Goal: Information Seeking & Learning: Learn about a topic

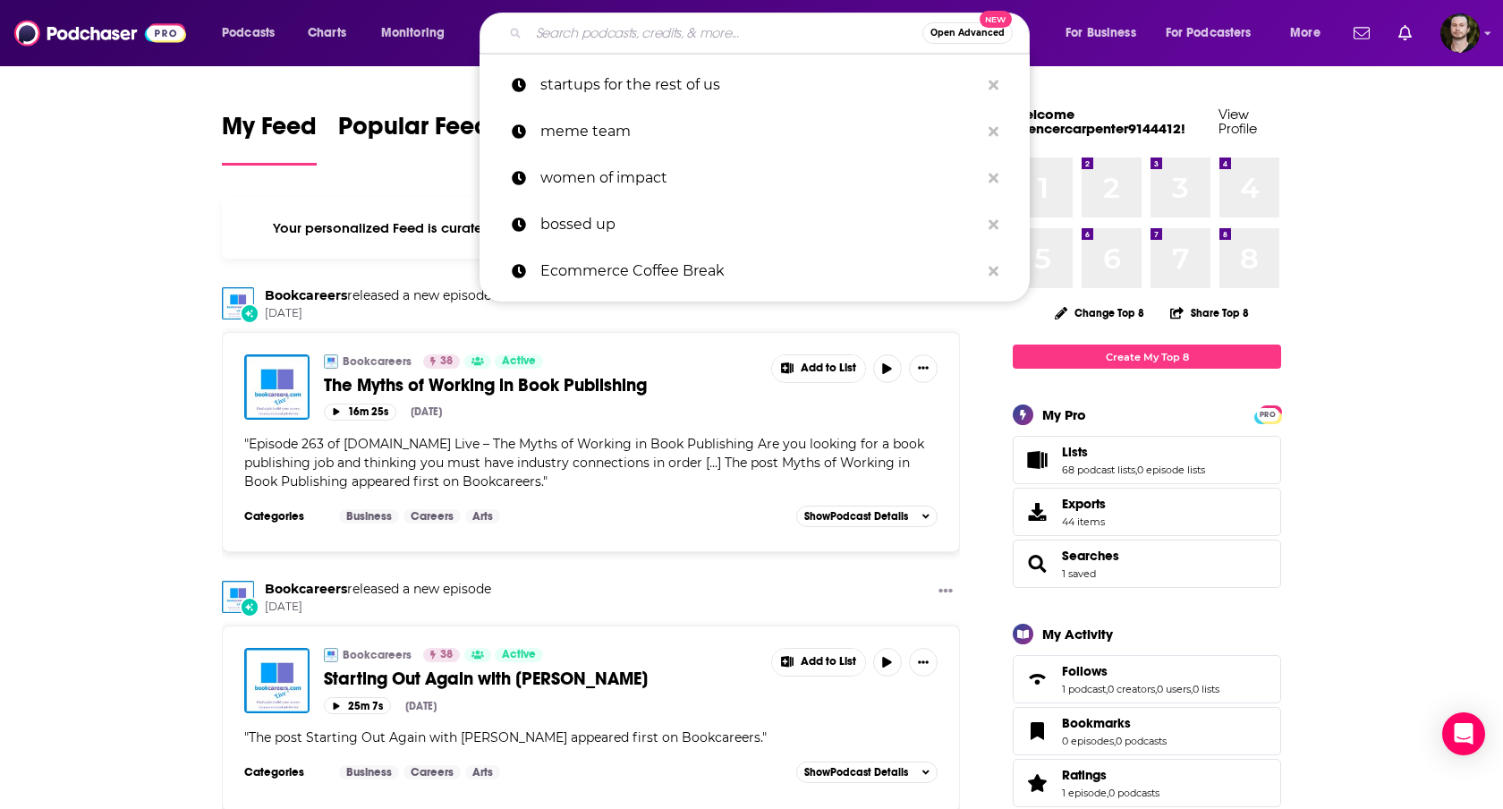
click at [630, 25] on input "Search podcasts, credits, & more..." at bounding box center [726, 33] width 394 height 29
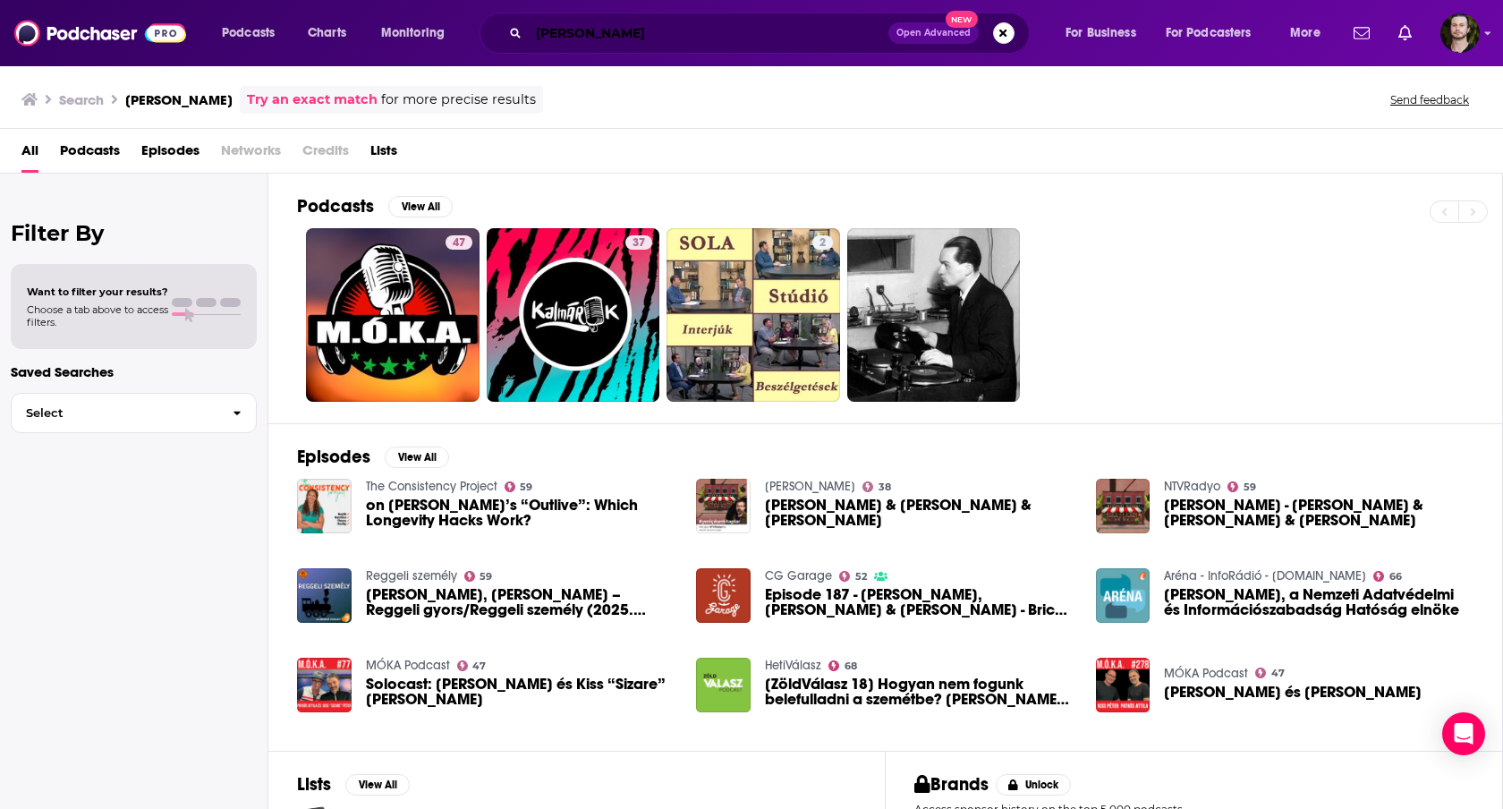
click at [612, 35] on input "[PERSON_NAME]" at bounding box center [709, 33] width 360 height 29
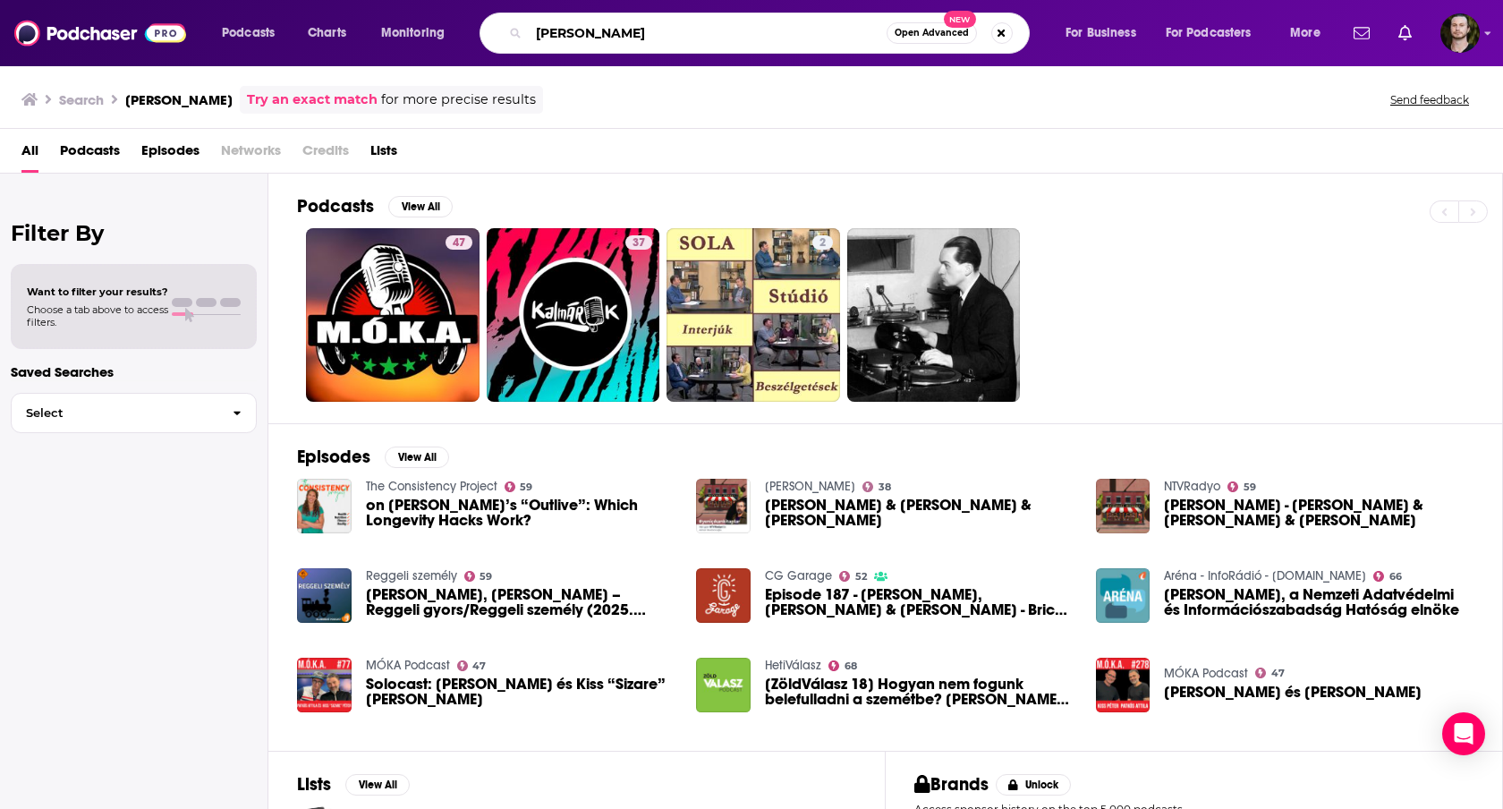
type input "[PERSON_NAME]"
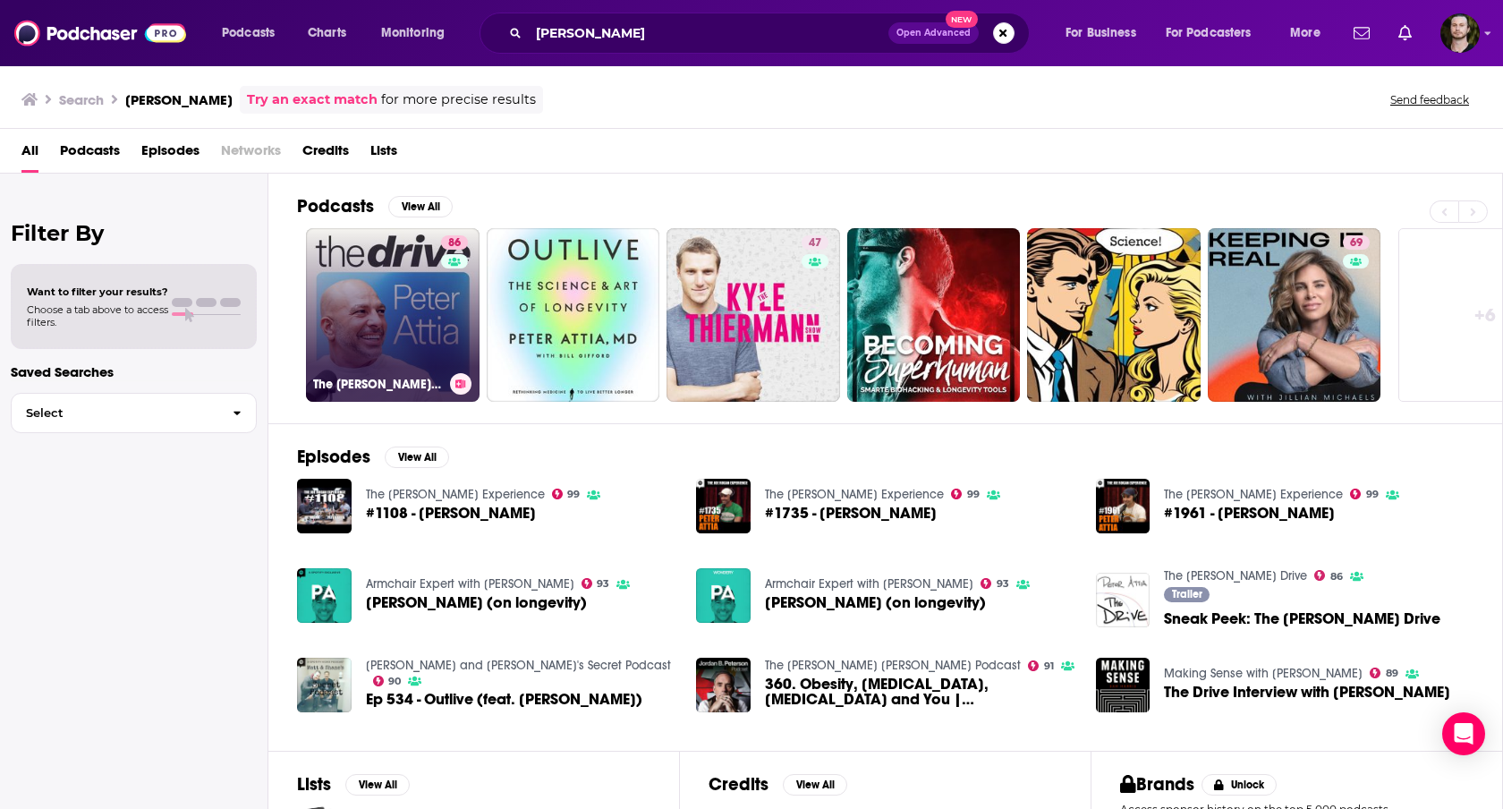
click at [360, 307] on link "[STREET_ADDRESS][PERSON_NAME]" at bounding box center [393, 315] width 174 height 174
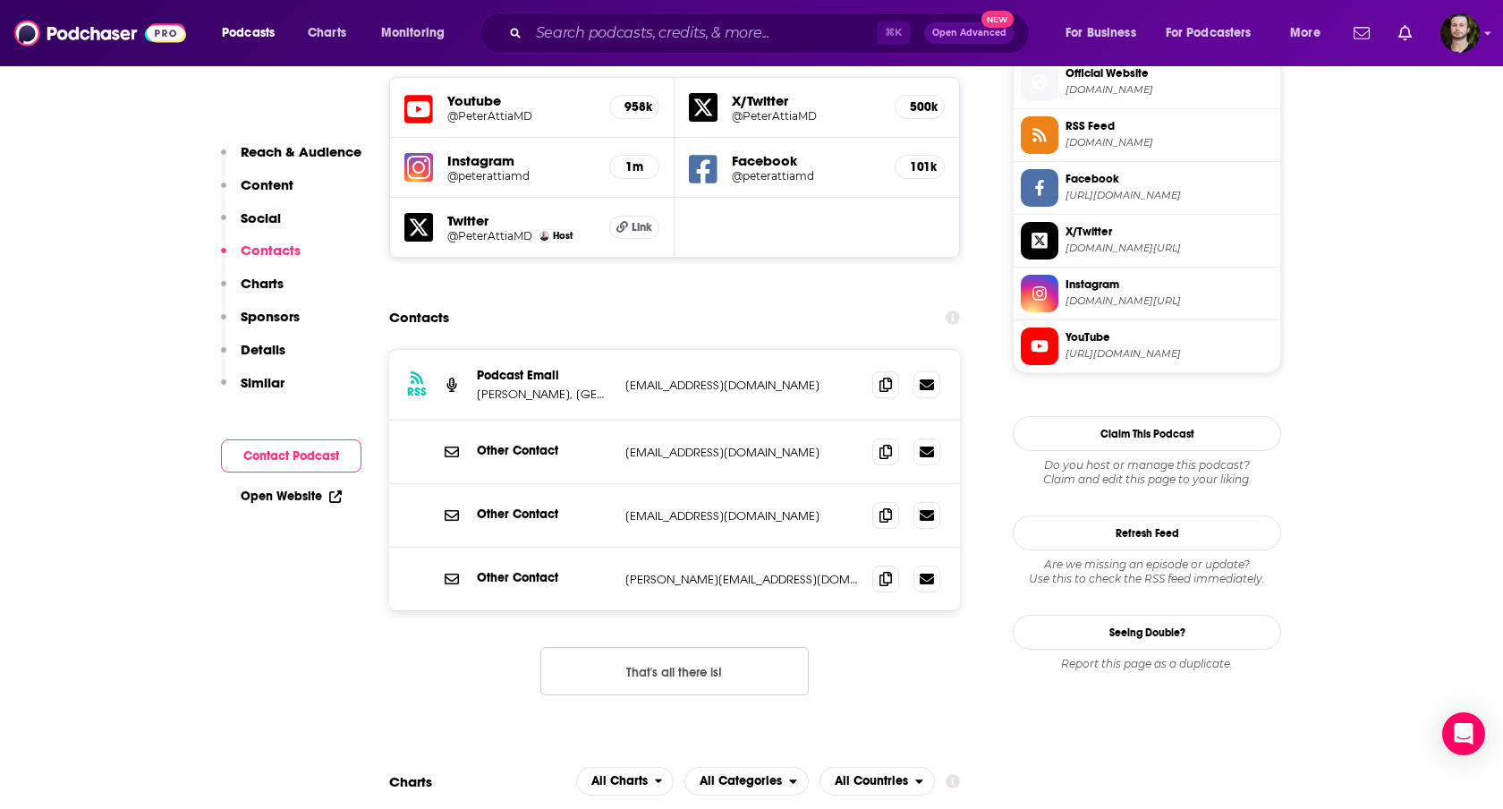
scroll to position [1630, 0]
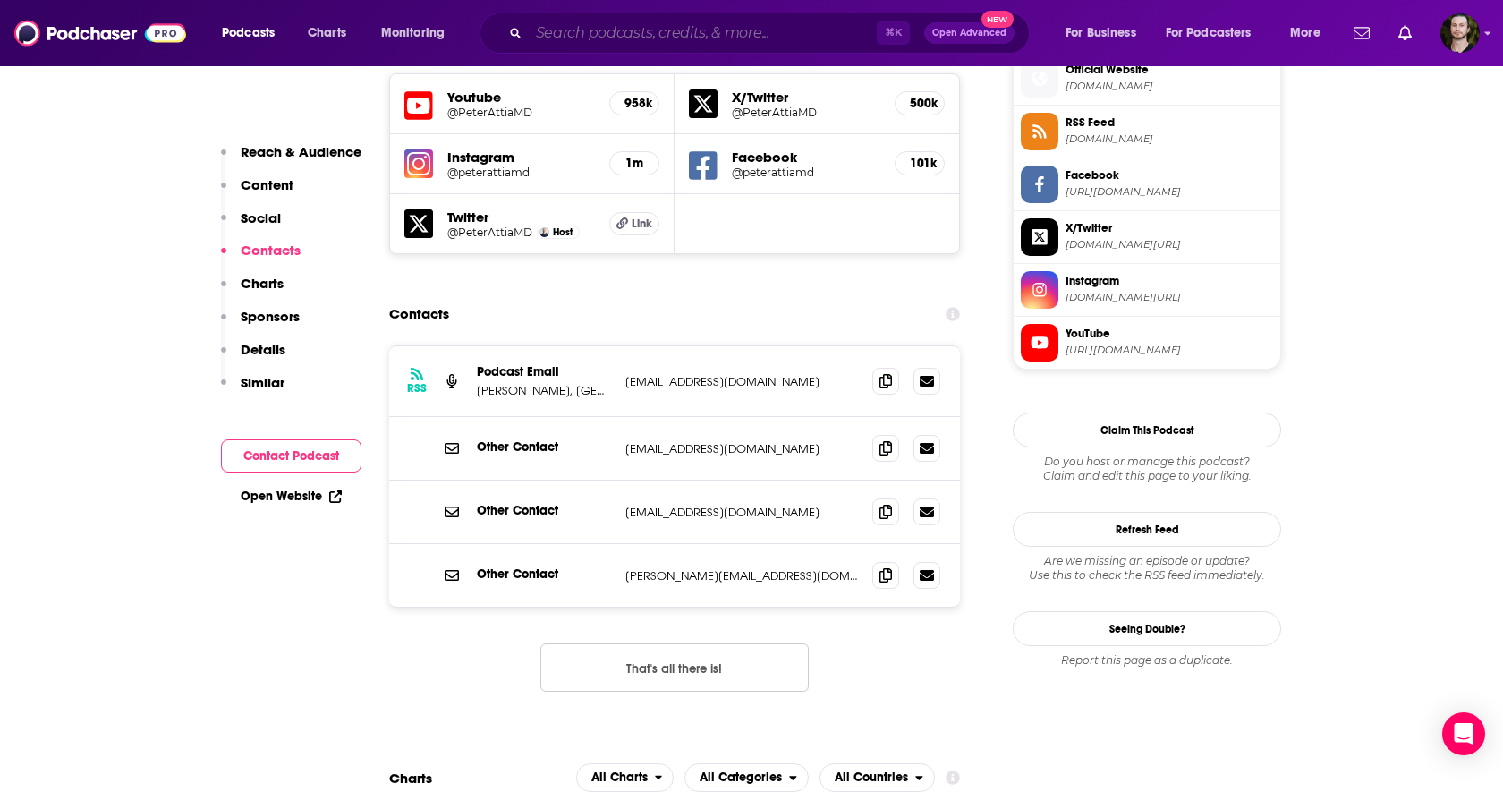
click at [649, 33] on input "Search podcasts, credits, & more..." at bounding box center [703, 33] width 348 height 29
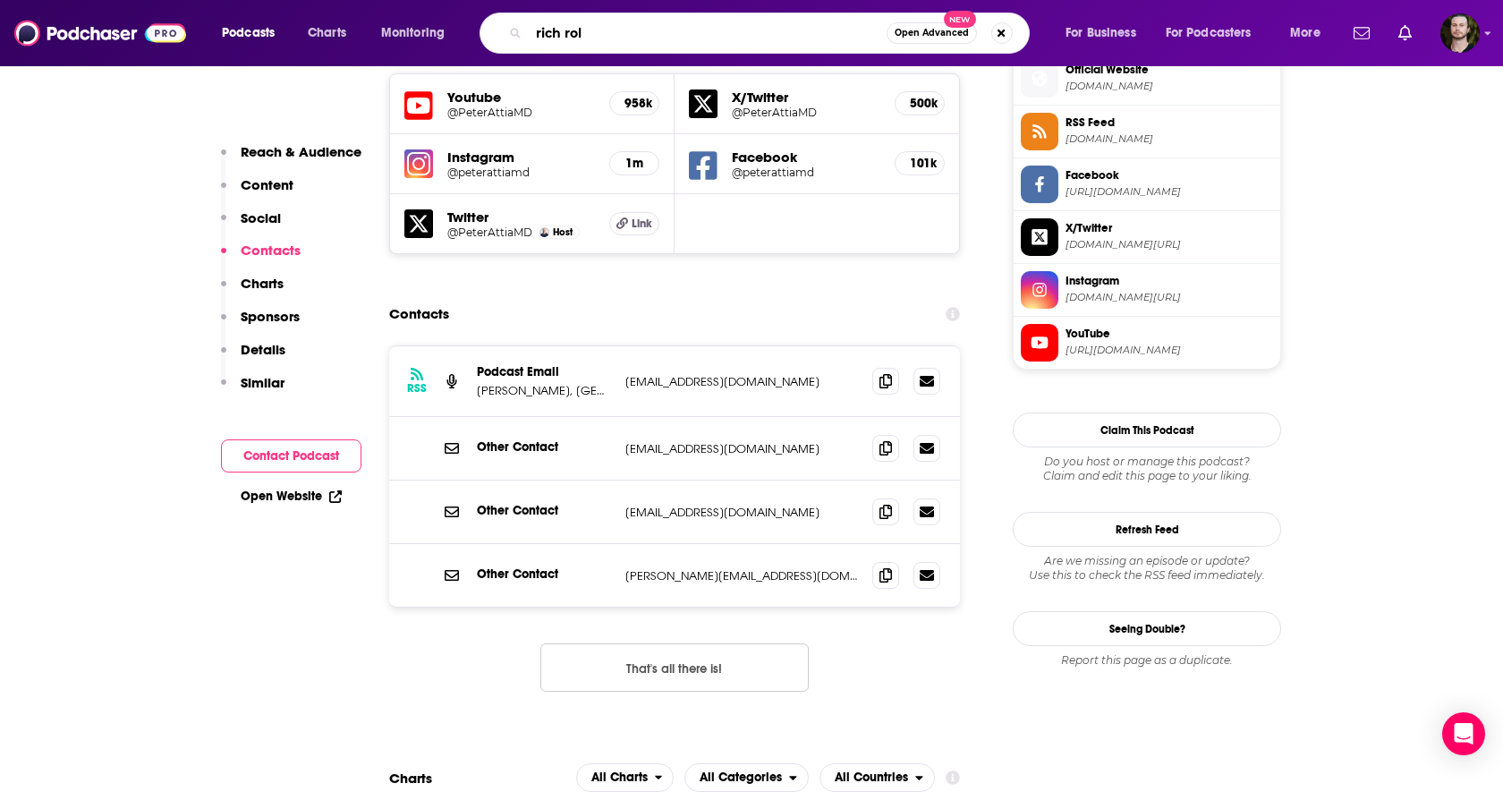
type input "[PERSON_NAME]"
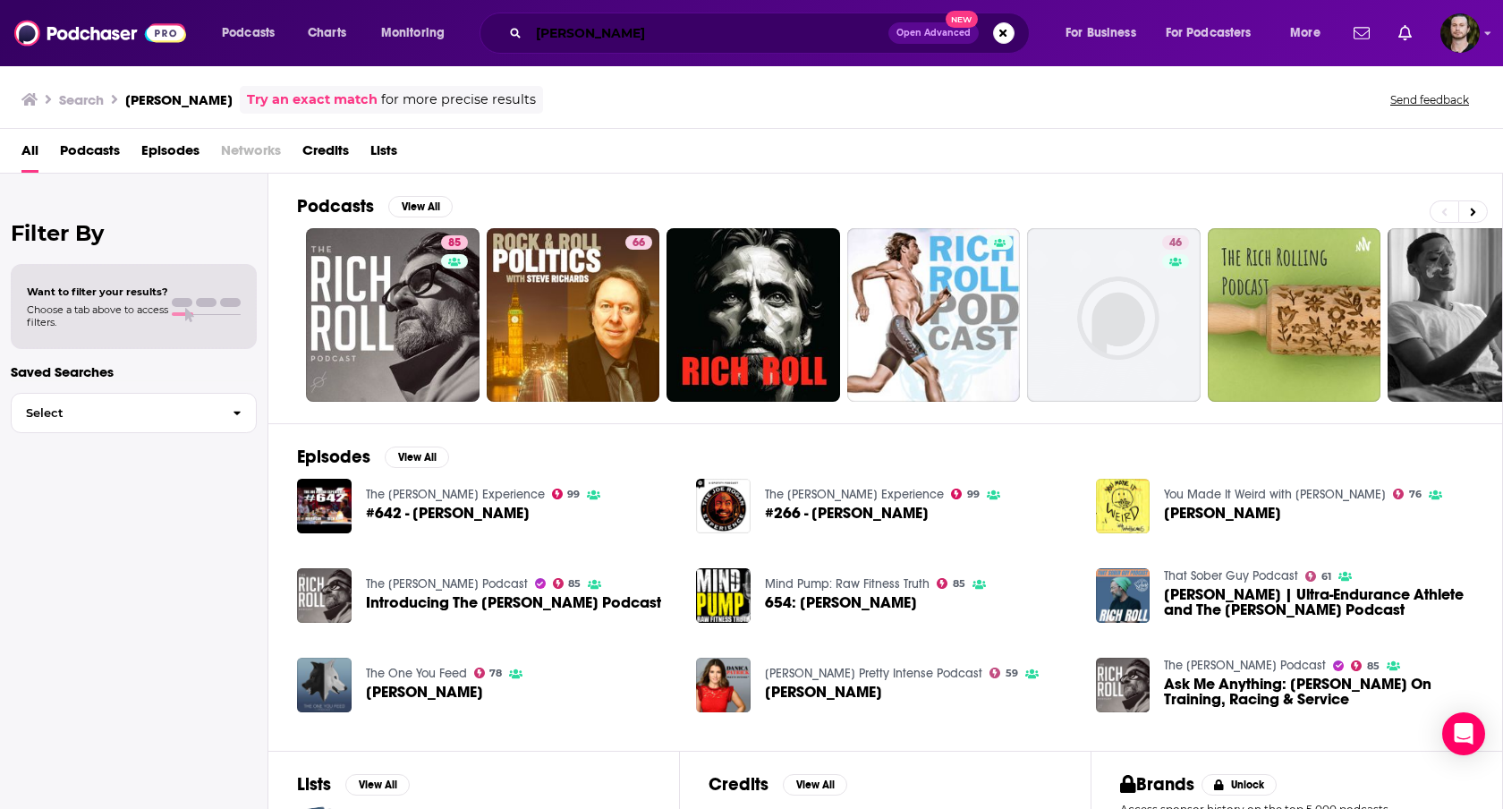
click at [629, 38] on input "[PERSON_NAME]" at bounding box center [709, 33] width 360 height 29
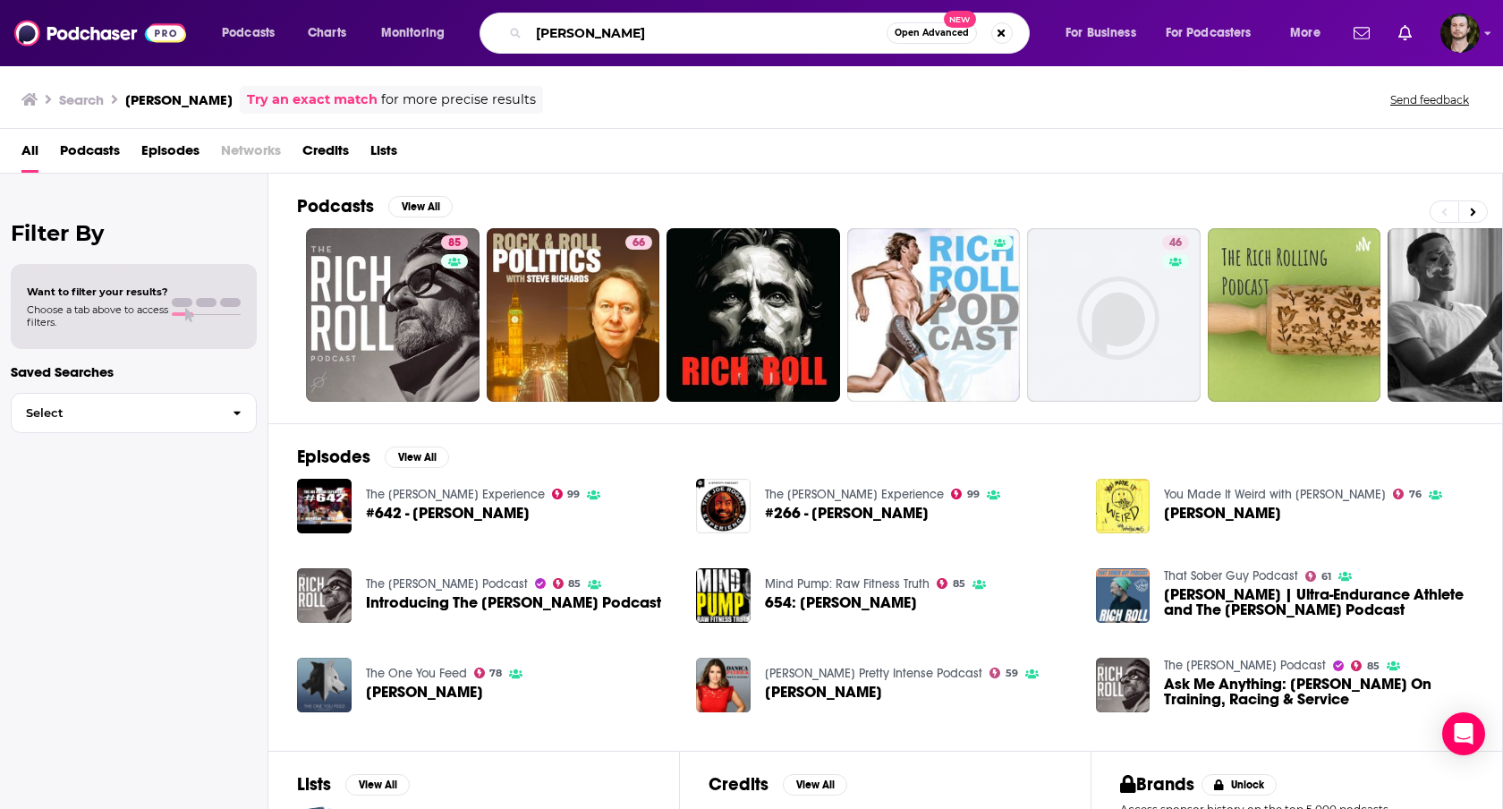
click at [629, 38] on input "[PERSON_NAME]" at bounding box center [708, 33] width 358 height 29
type input "daily stoic [PERSON_NAME]"
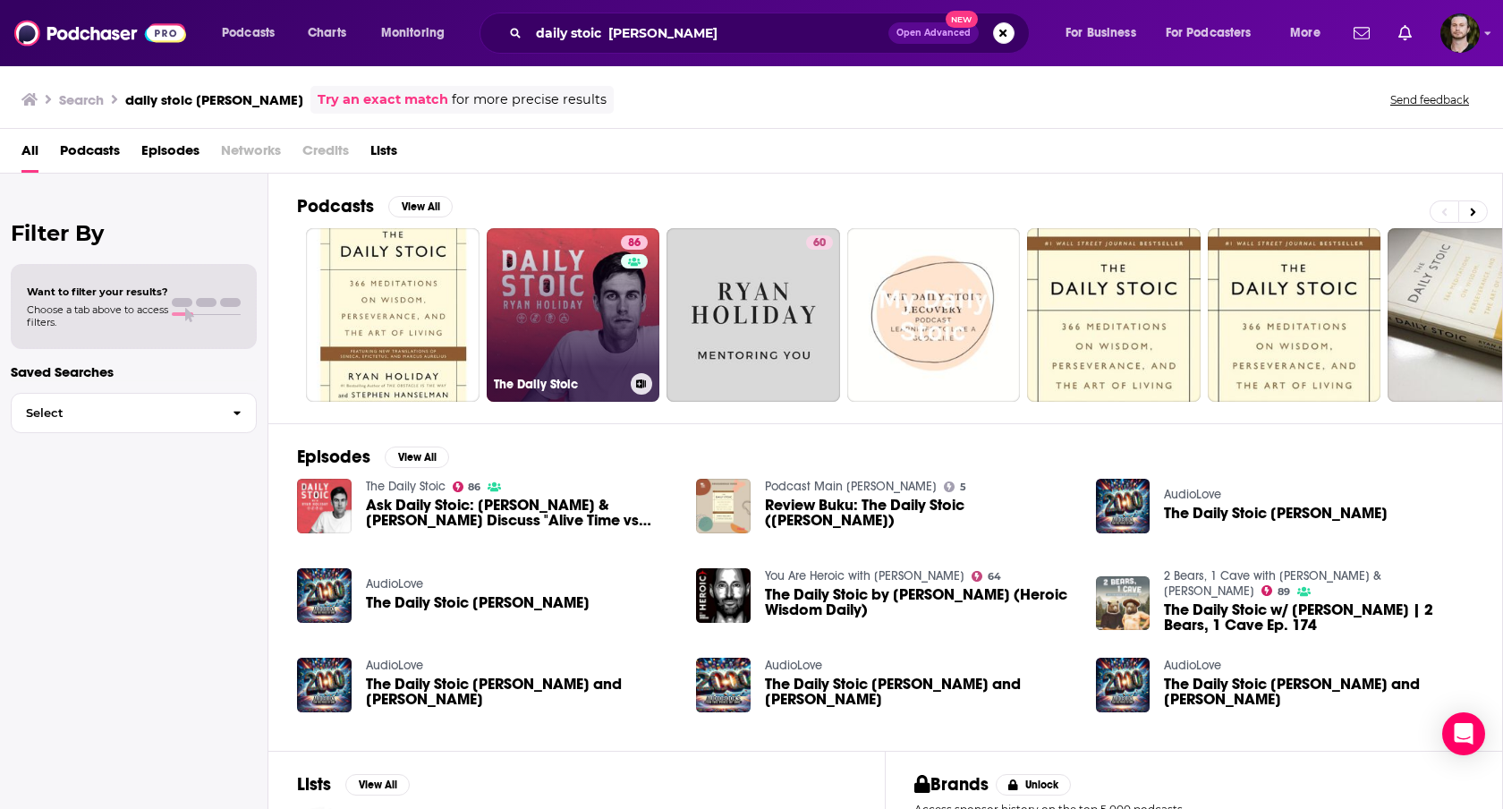
click at [584, 298] on link "86 The Daily Stoic" at bounding box center [574, 315] width 174 height 174
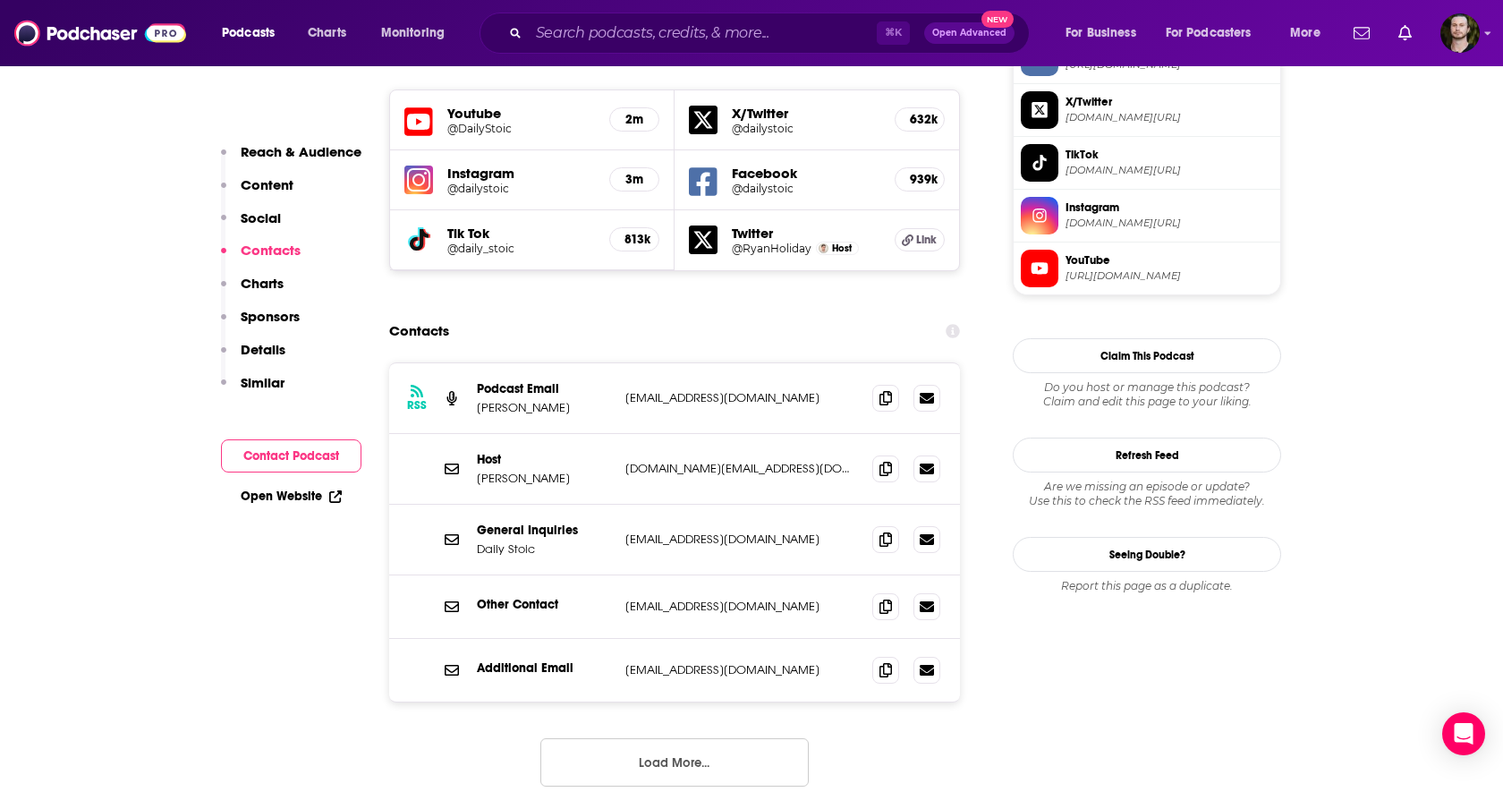
scroll to position [1582, 0]
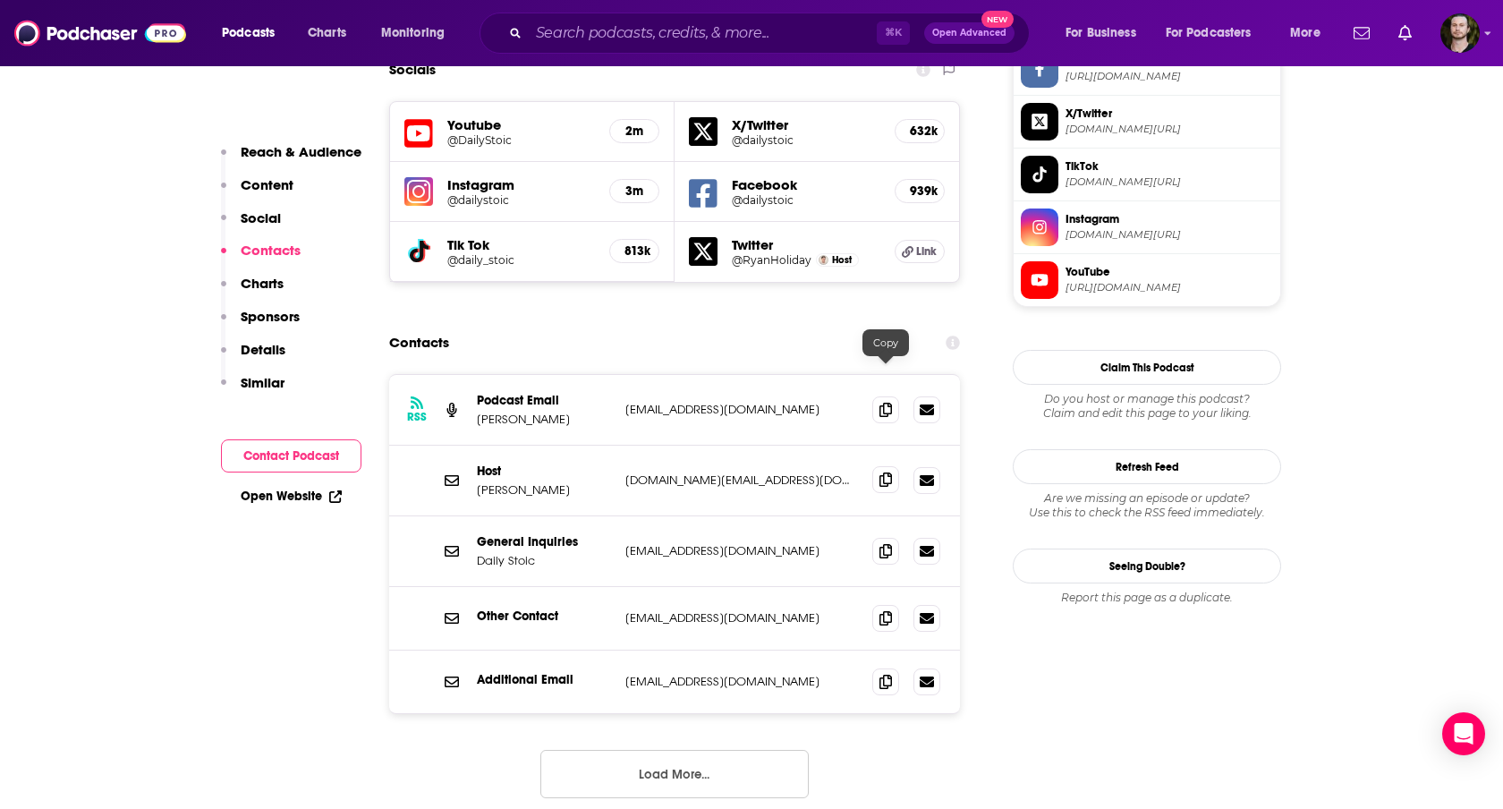
click at [888, 472] on icon at bounding box center [885, 479] width 13 height 14
click at [890, 395] on span at bounding box center [885, 408] width 27 height 27
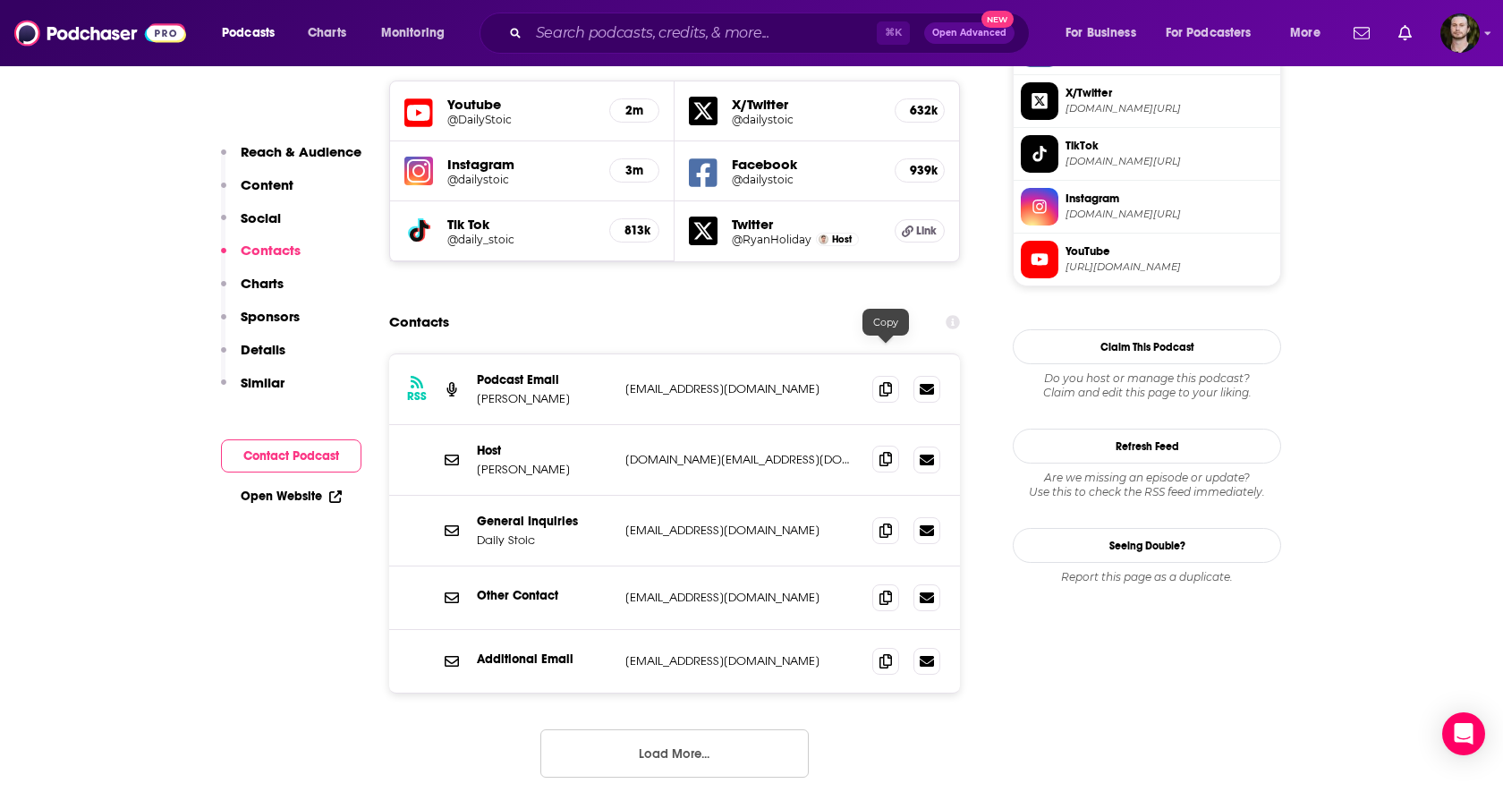
click at [882, 452] on icon at bounding box center [885, 459] width 13 height 14
click at [884, 522] on icon at bounding box center [885, 529] width 13 height 14
click at [660, 31] on input "Search podcasts, credits, & more..." at bounding box center [703, 33] width 348 height 29
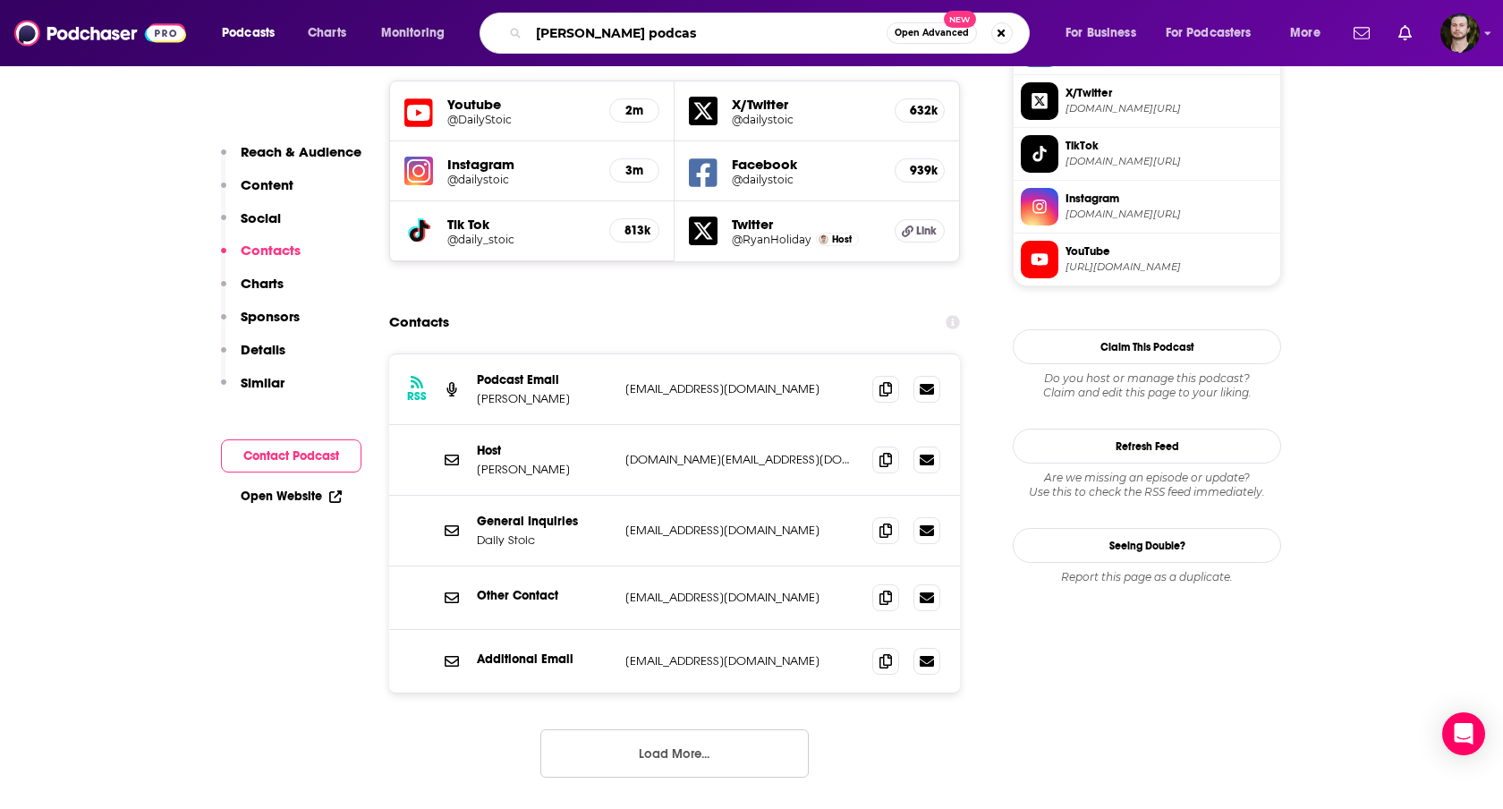
type input "[PERSON_NAME] podcast"
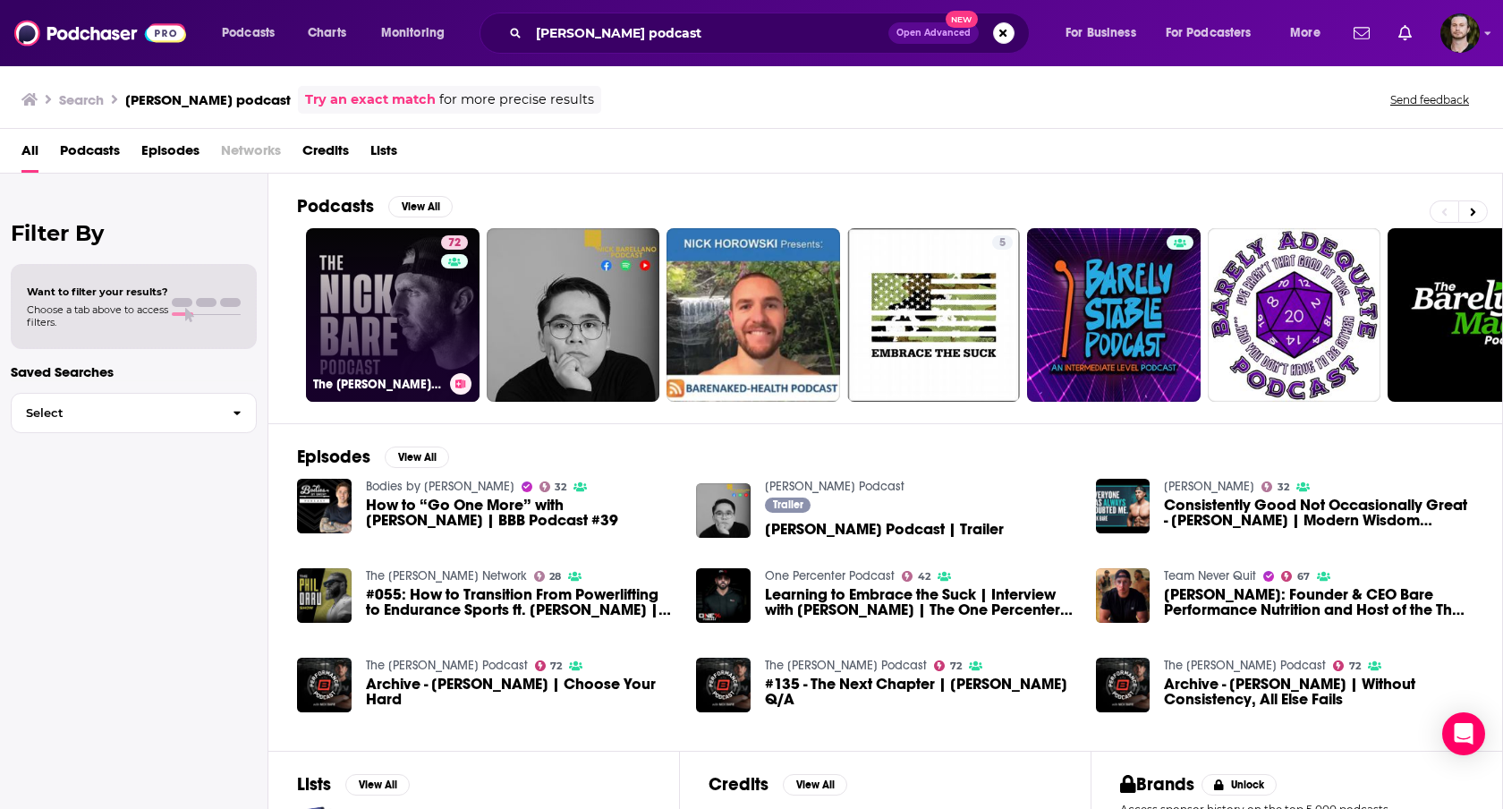
click at [415, 309] on link "72 The [PERSON_NAME] Podcast" at bounding box center [393, 315] width 174 height 174
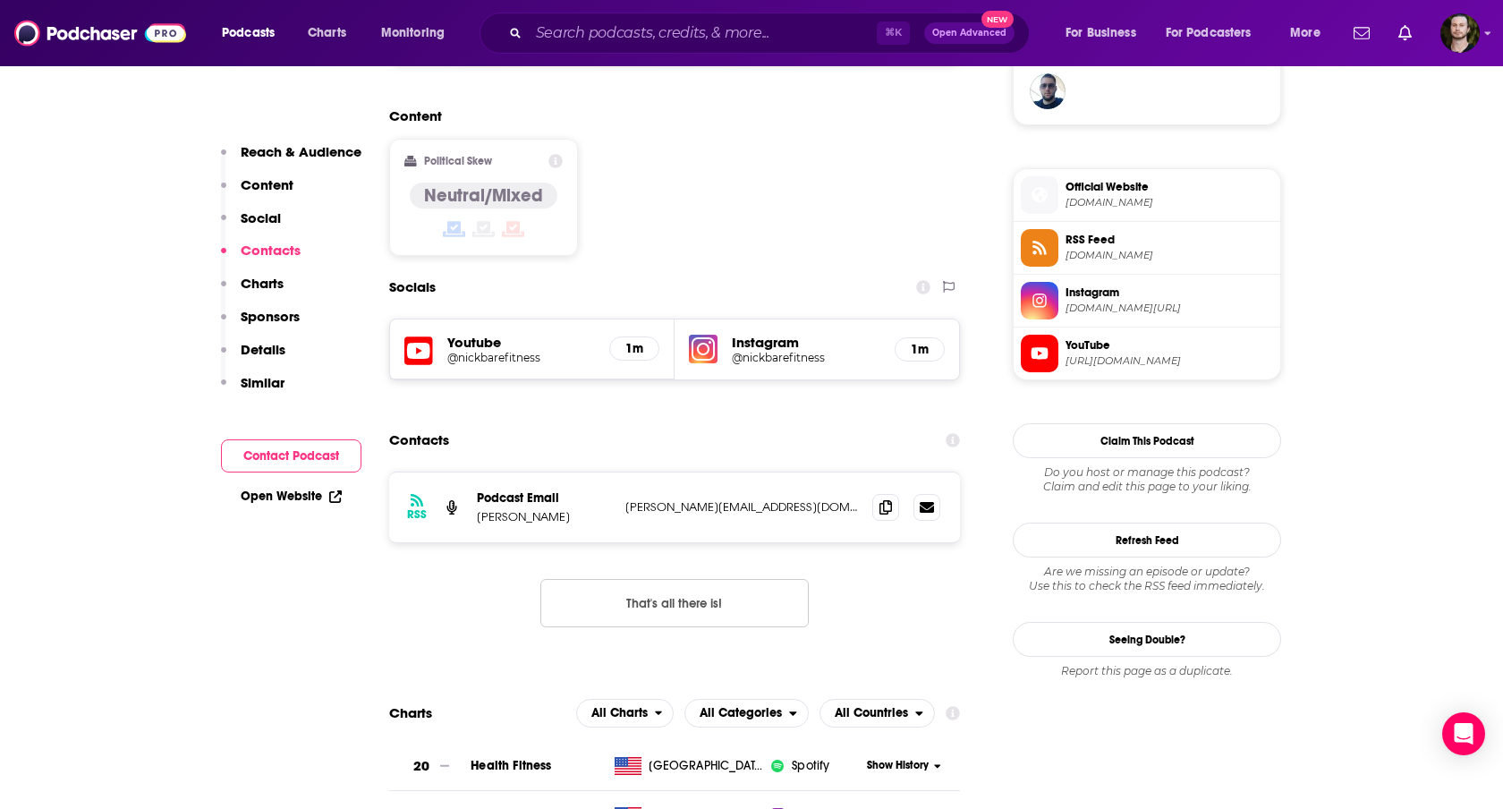
scroll to position [1282, 0]
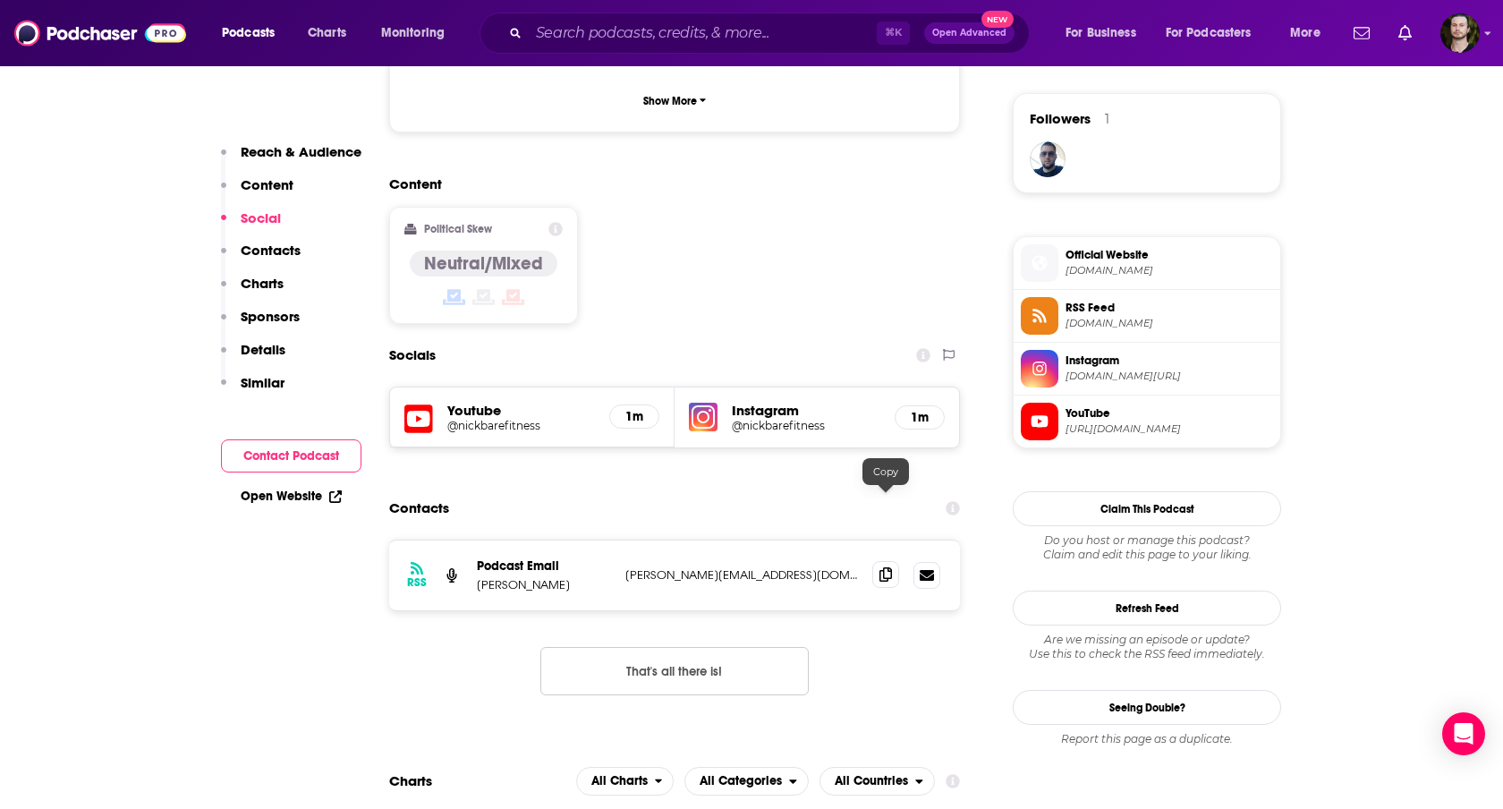
click at [886, 567] on icon at bounding box center [885, 574] width 13 height 14
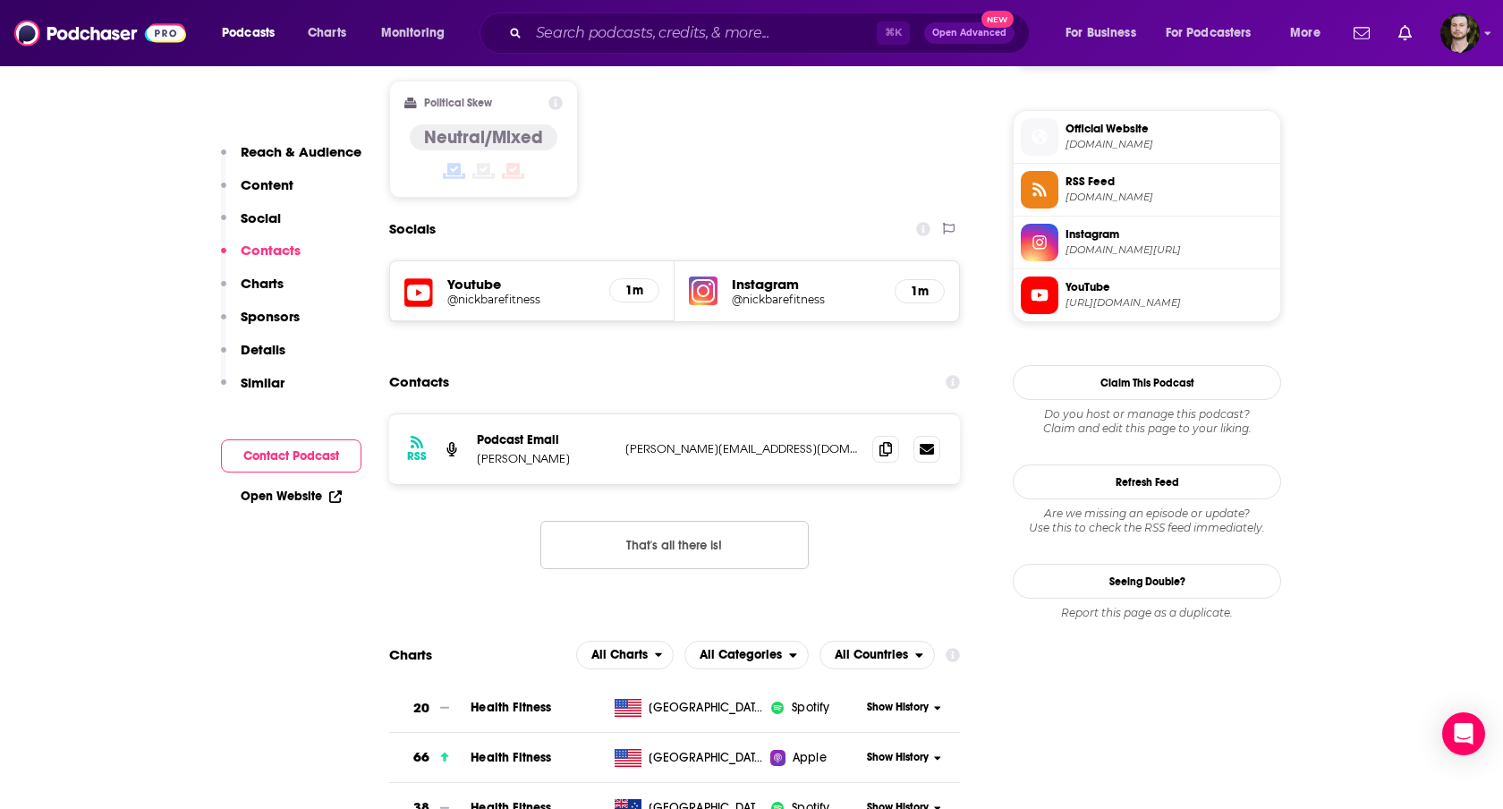
scroll to position [1418, 0]
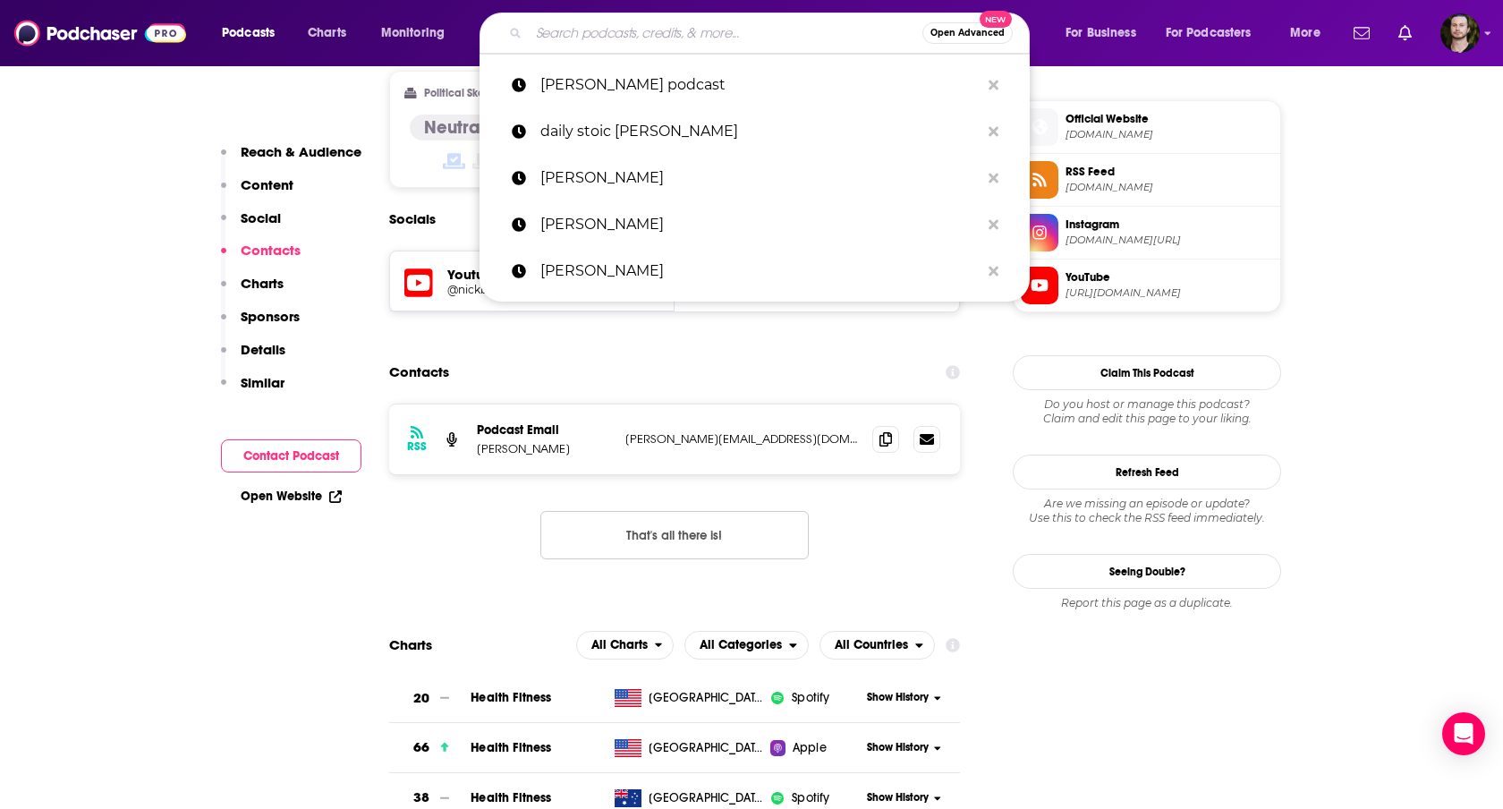
click at [604, 29] on input "Search podcasts, credits, & more..." at bounding box center [726, 33] width 394 height 29
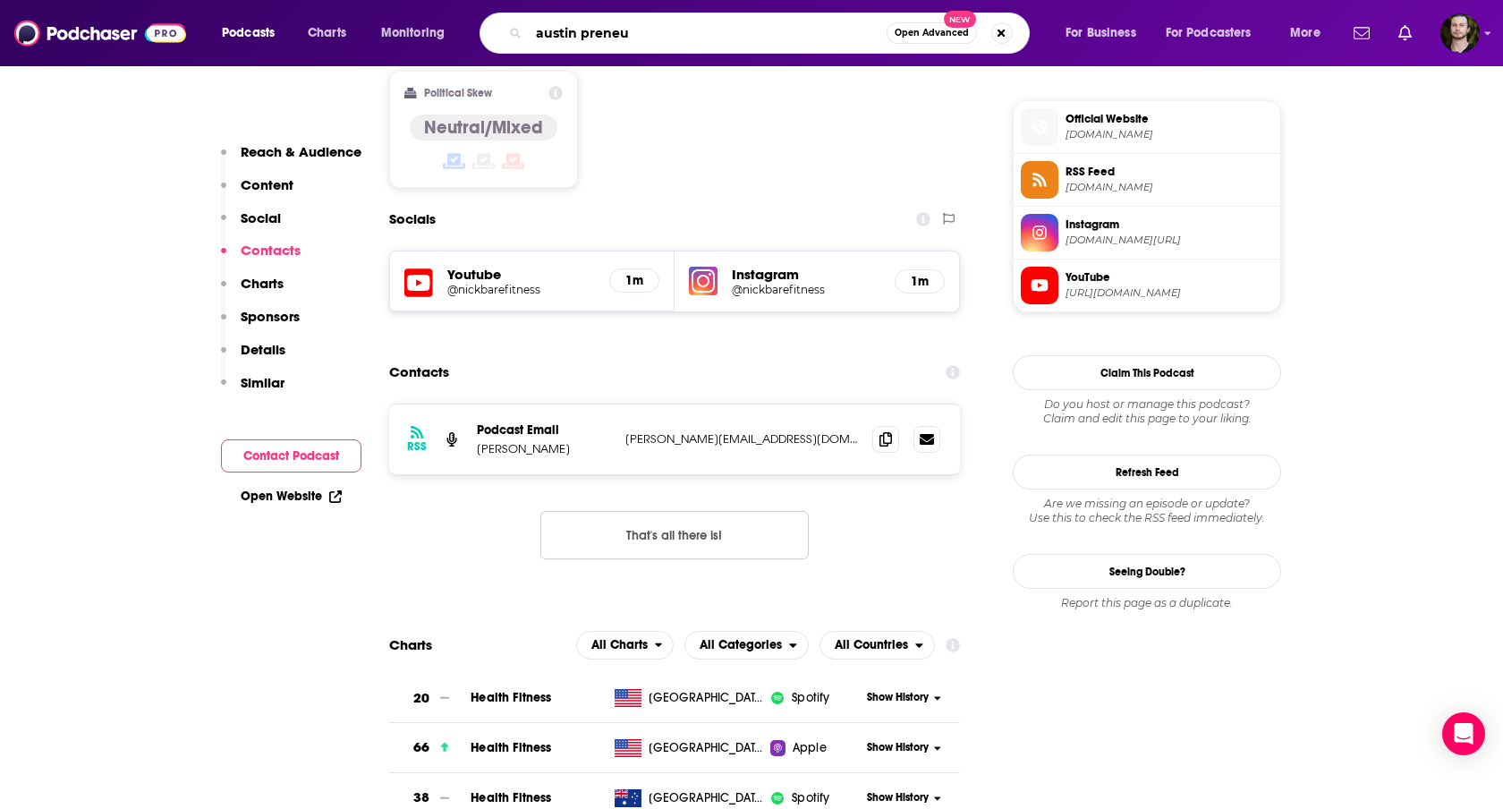
type input "austin preneur"
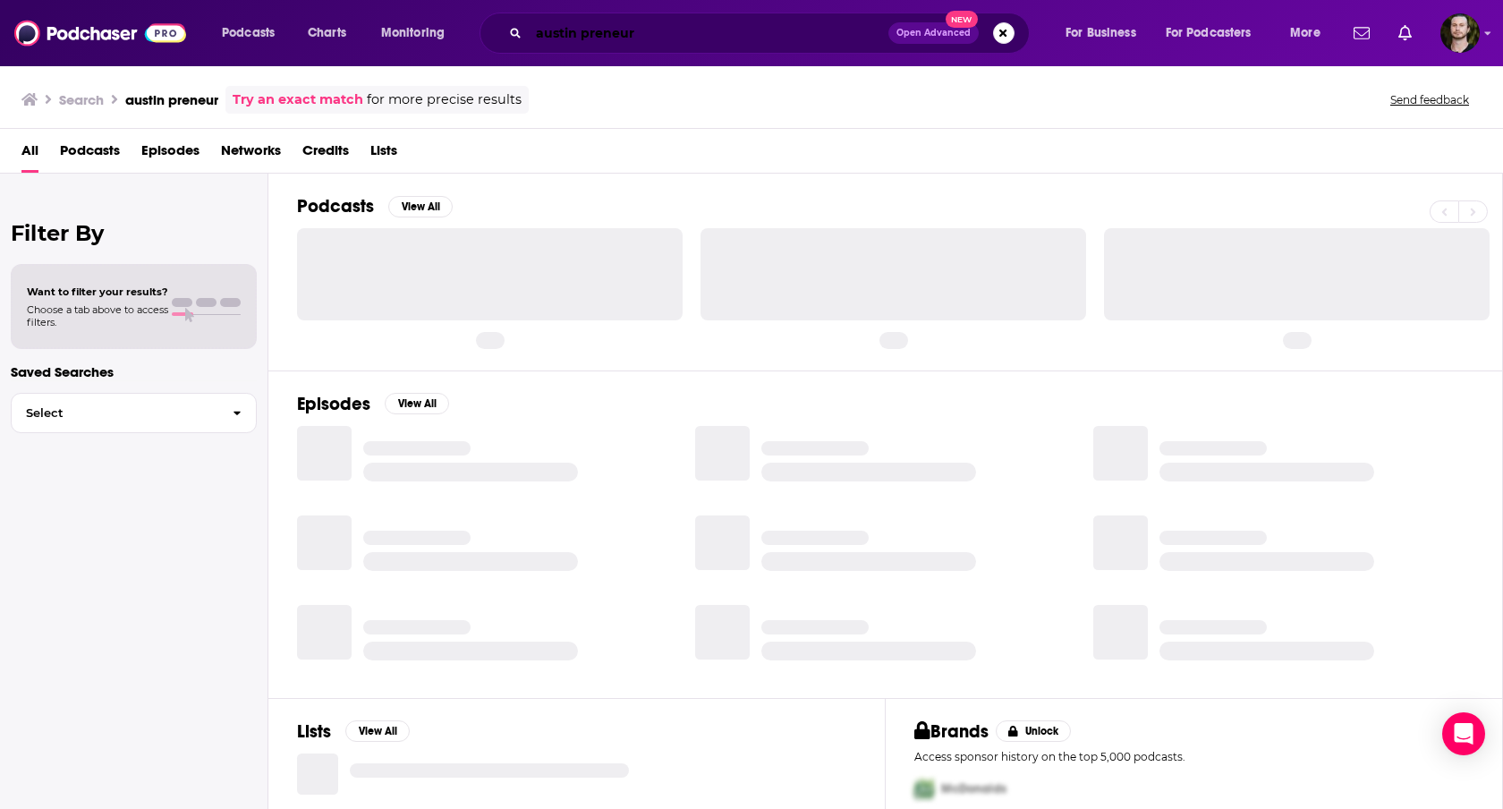
click at [581, 36] on input "austin preneur" at bounding box center [709, 33] width 360 height 29
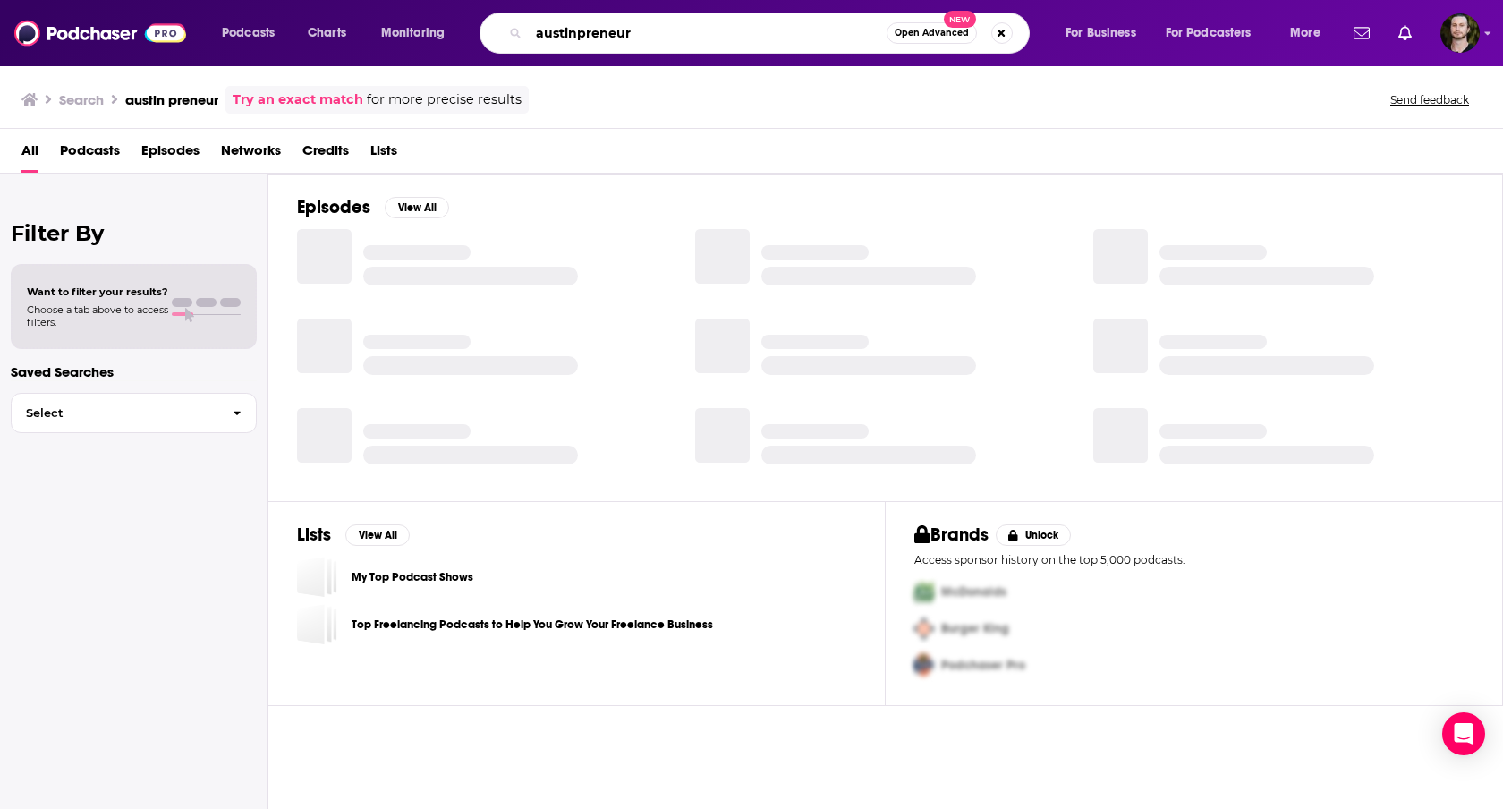
type input "austinpreneur"
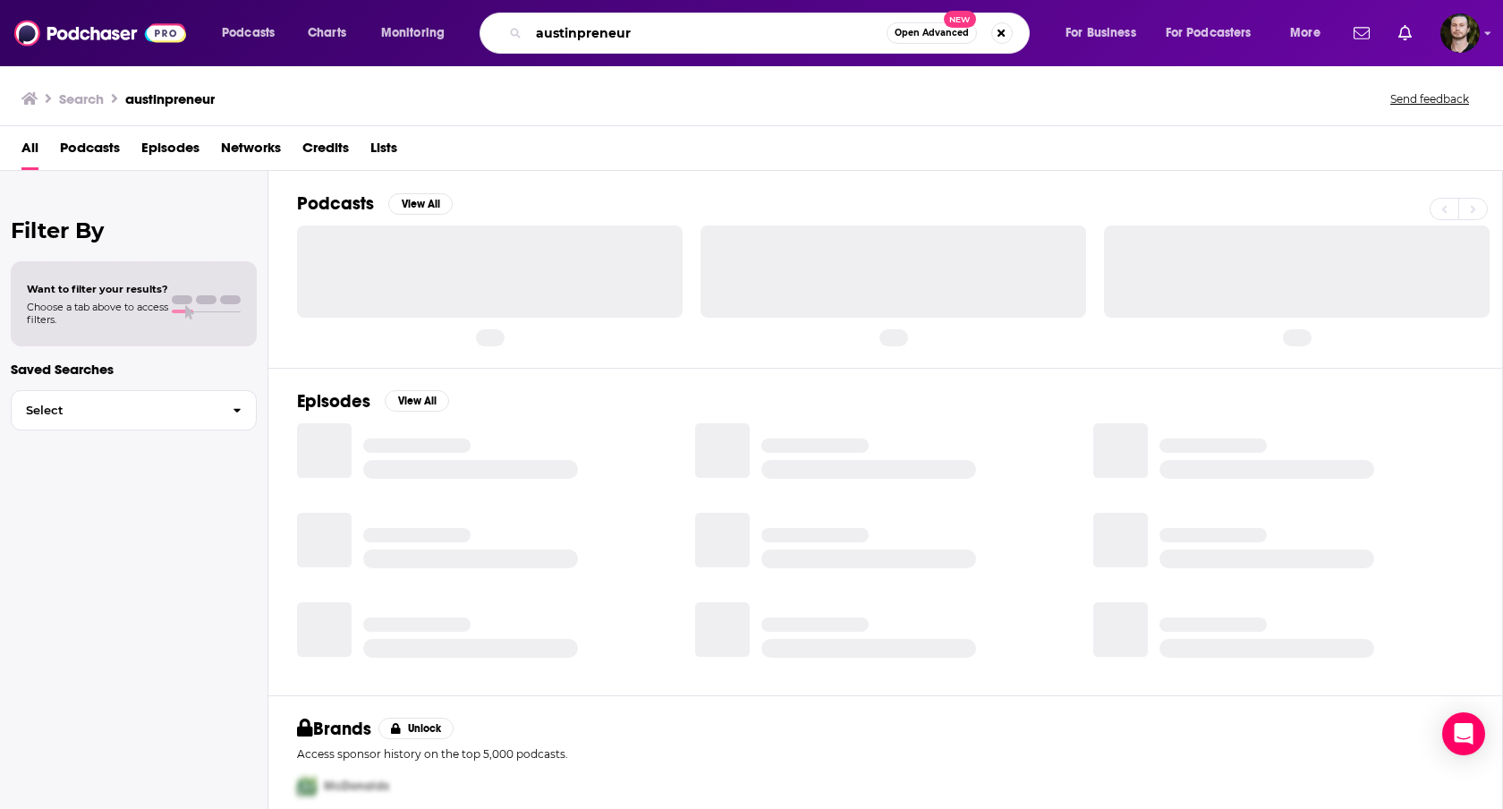
click at [674, 37] on input "austinpreneur" at bounding box center [708, 33] width 358 height 29
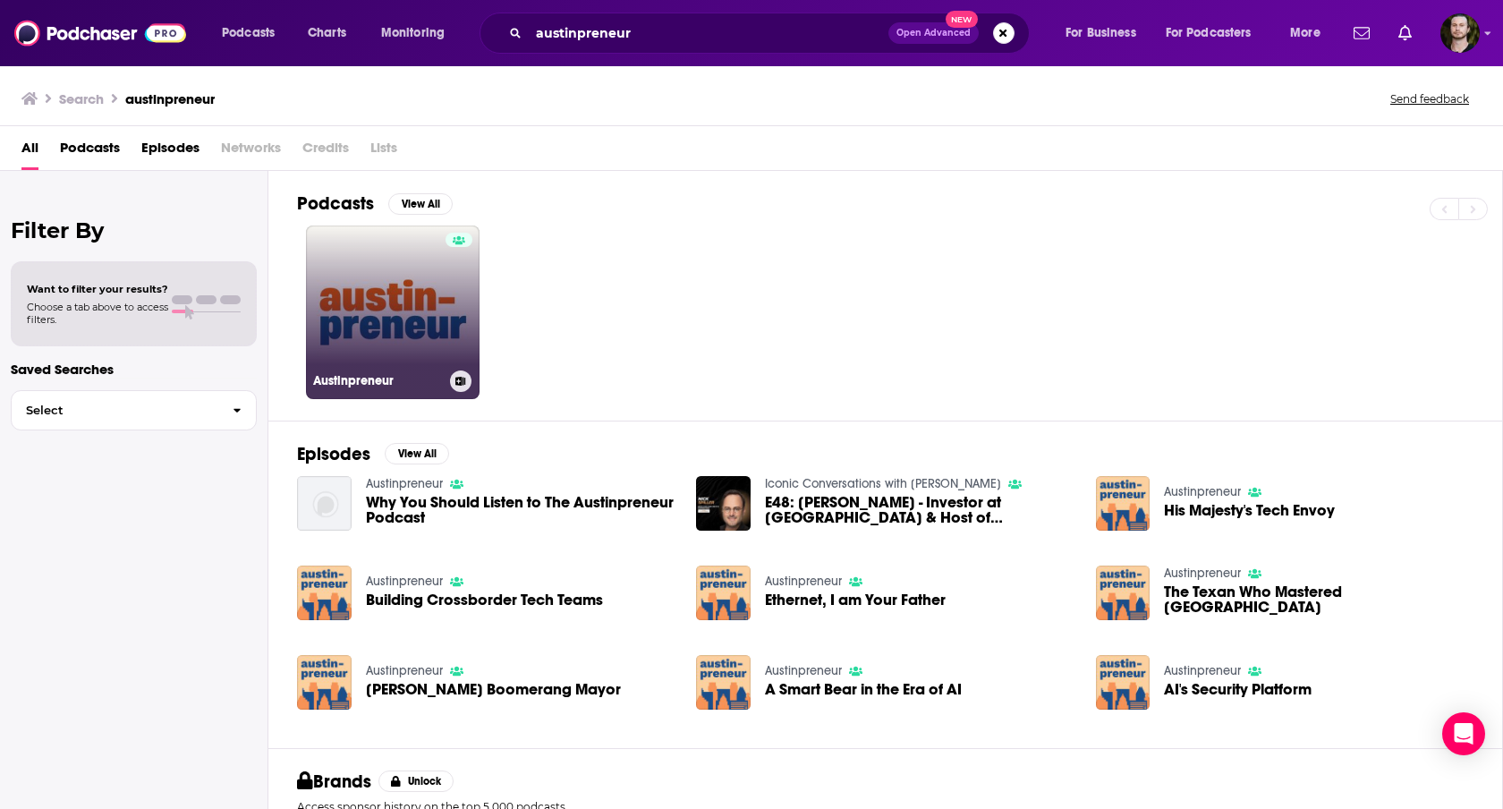
click at [445, 323] on div at bounding box center [458, 302] width 27 height 138
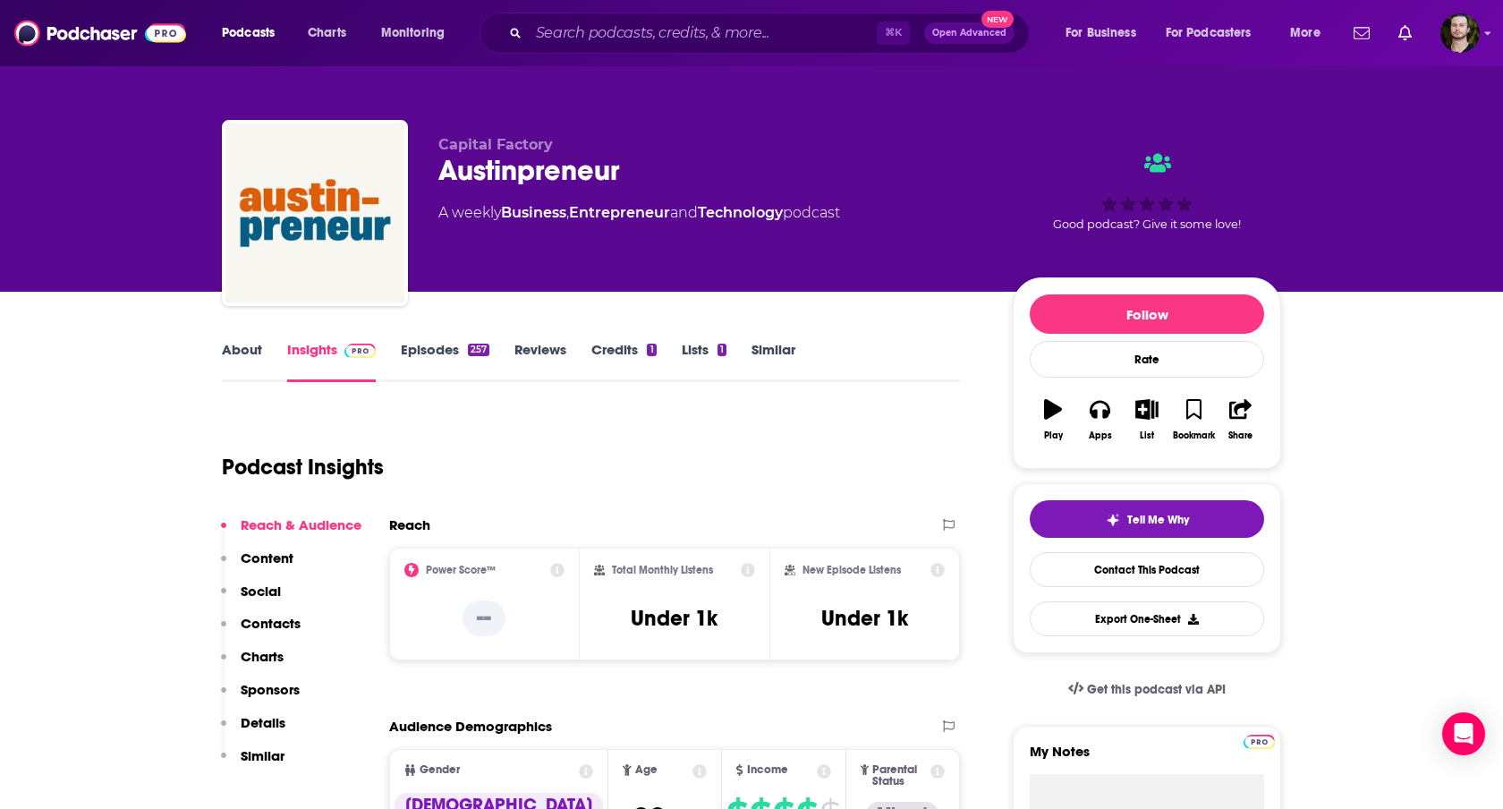
scroll to position [3, 0]
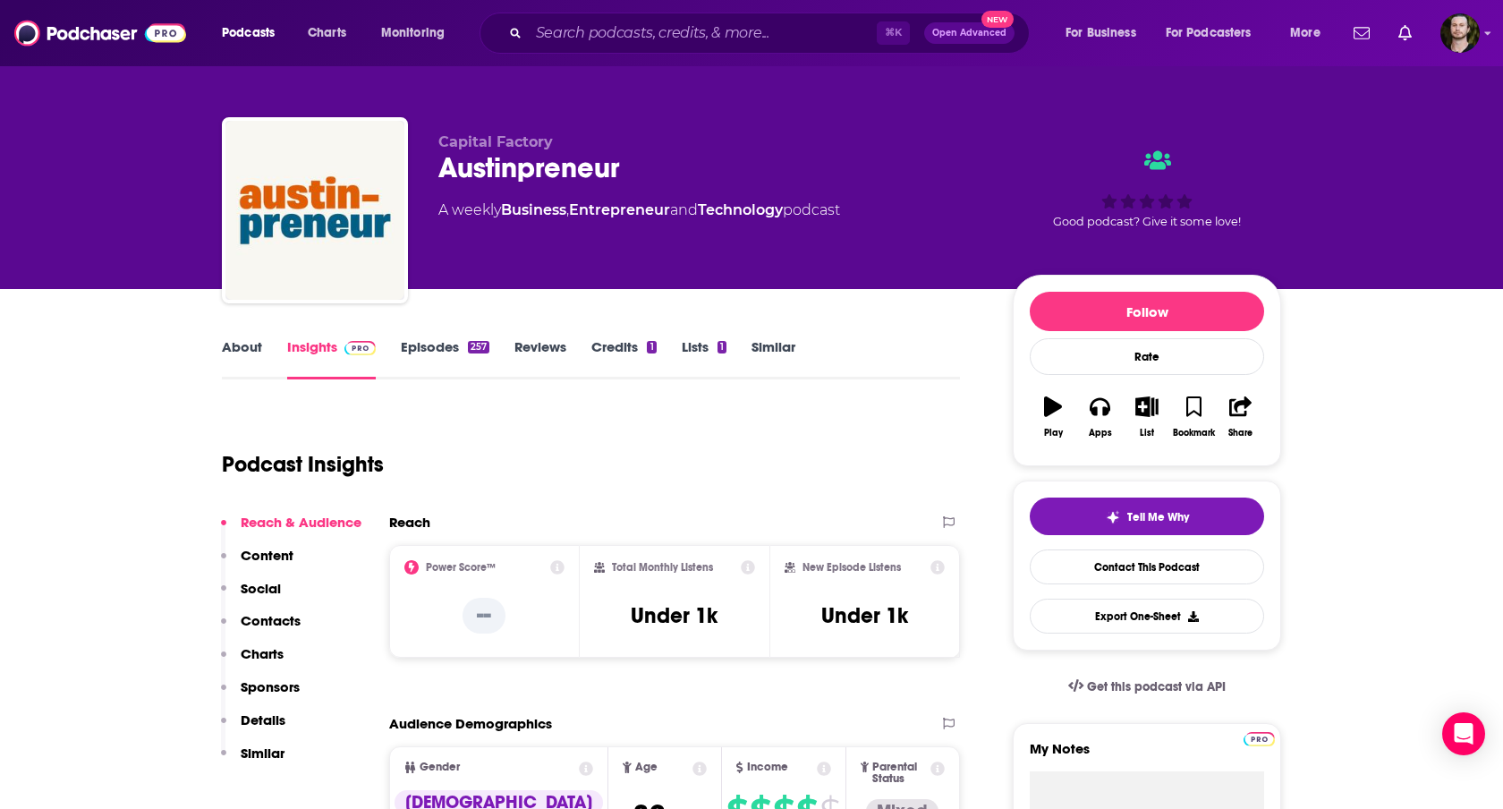
click at [251, 341] on link "About" at bounding box center [242, 358] width 40 height 41
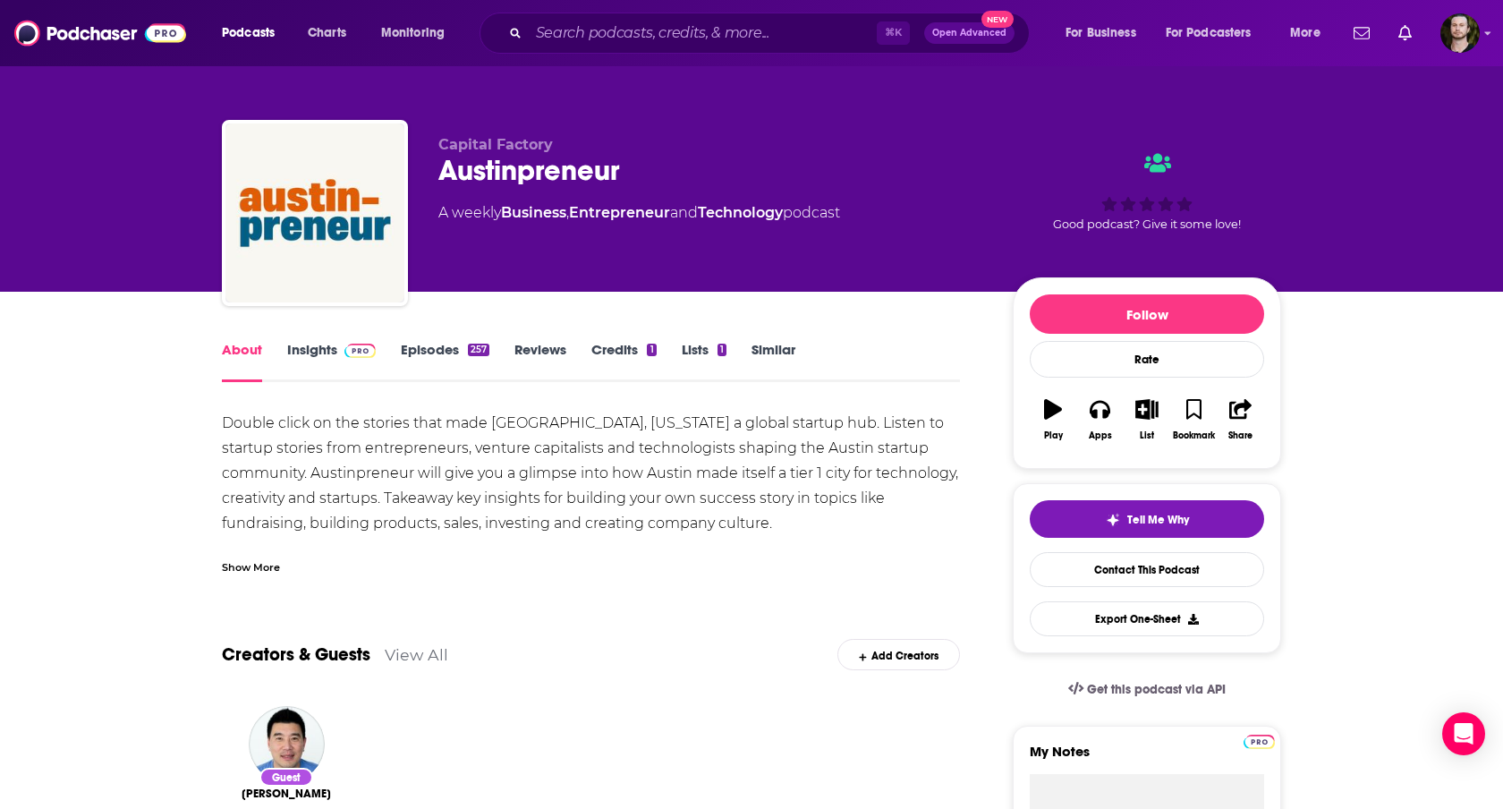
scroll to position [8, 0]
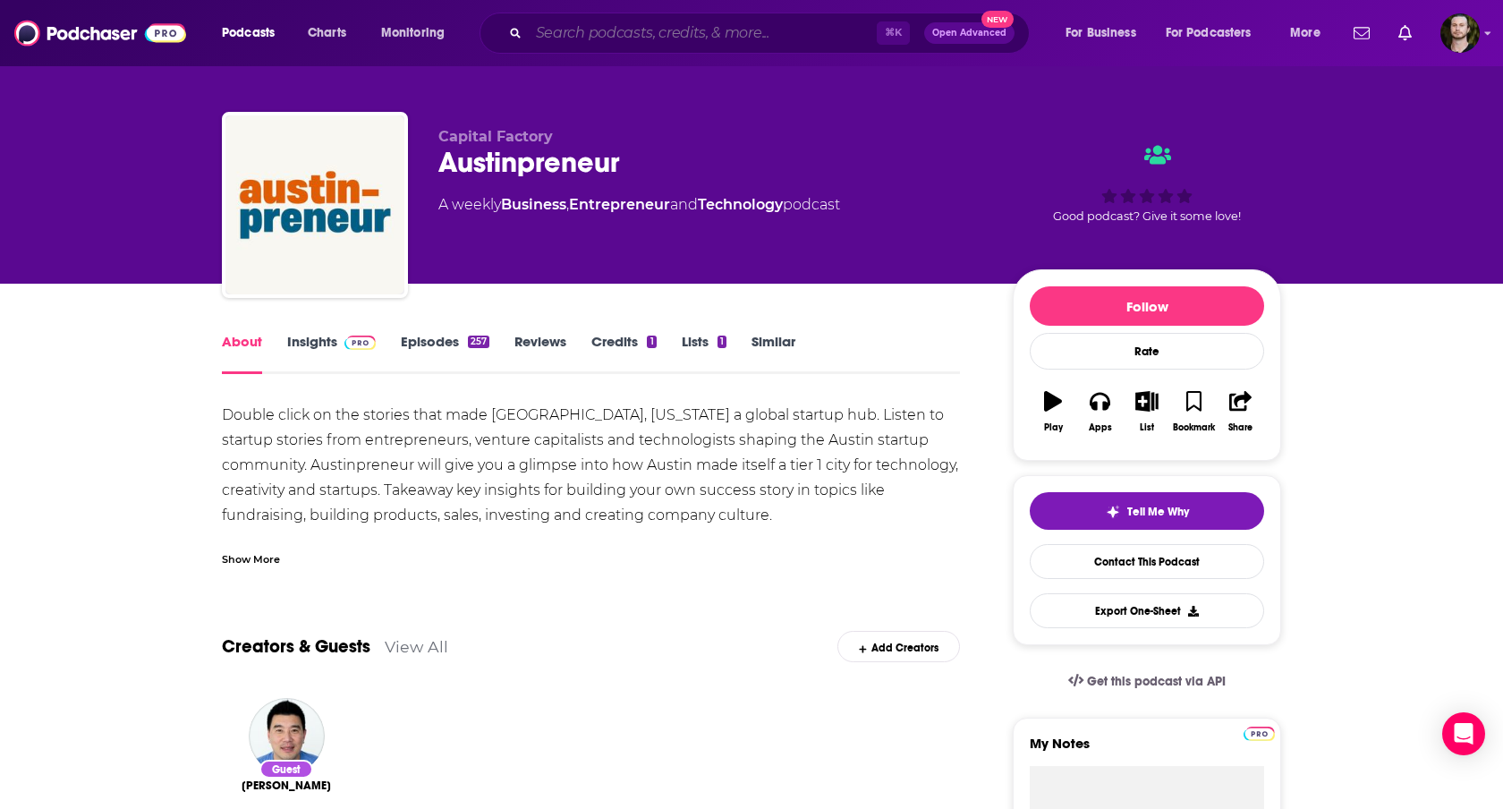
click at [606, 28] on input "Search podcasts, credits, & more..." at bounding box center [703, 33] width 348 height 29
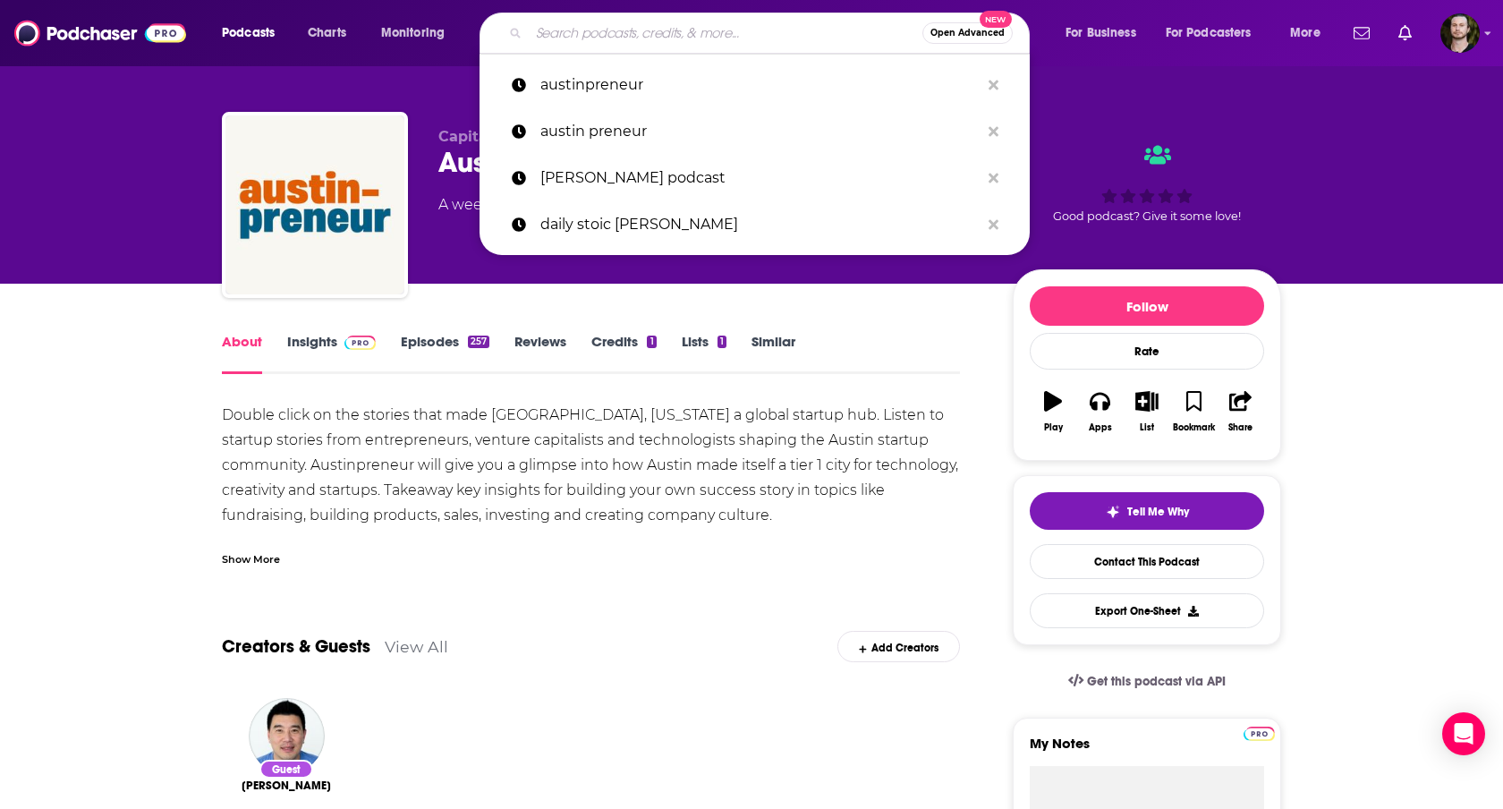
click at [606, 28] on input "Search podcasts, credits, & more..." at bounding box center [726, 33] width 394 height 29
paste input "[US_STATE] Tribune TribCast"
type input "[US_STATE] Tribune TribCast"
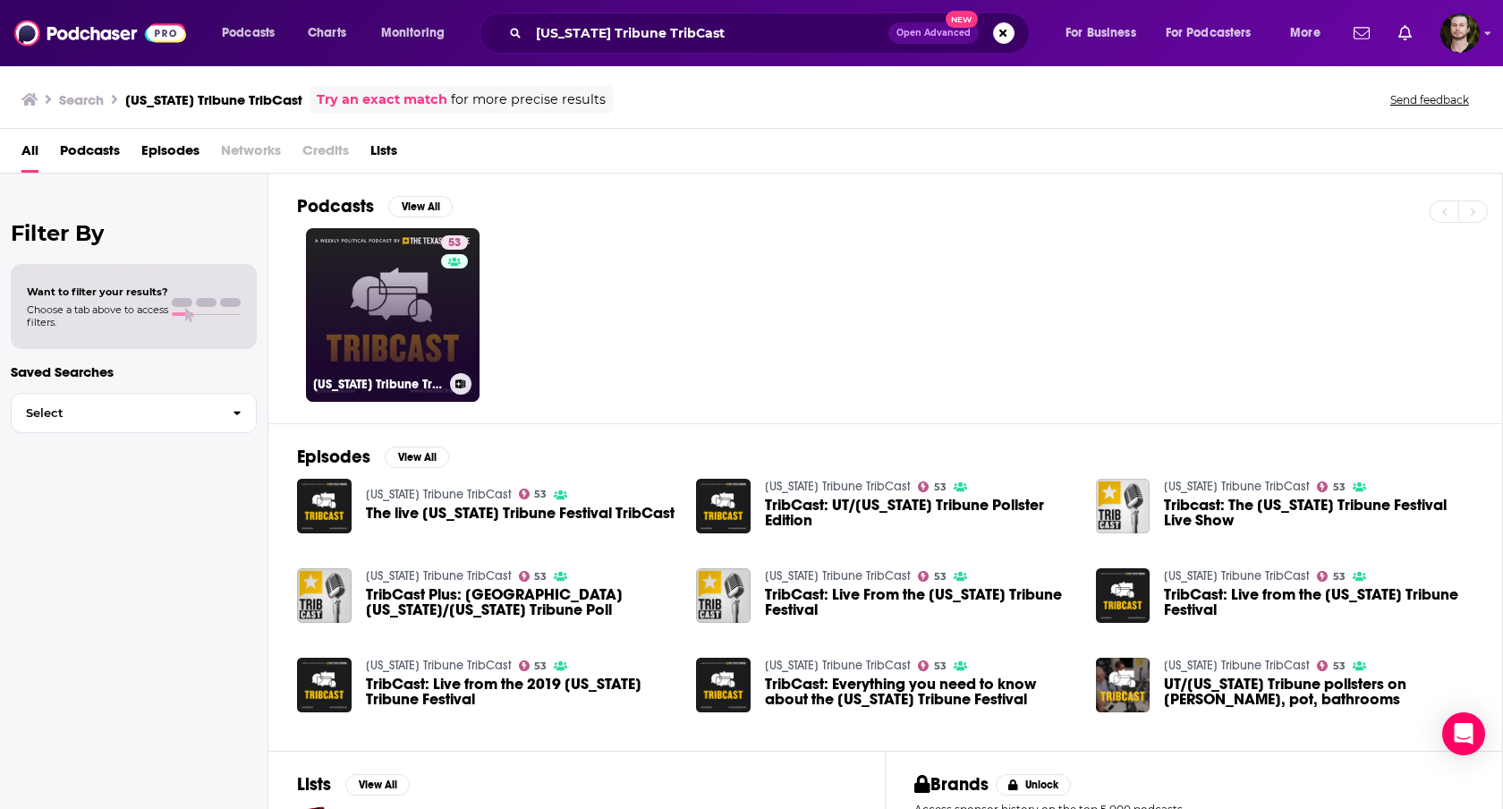
click at [411, 310] on link "53 [US_STATE] Tribune TribCast" at bounding box center [393, 315] width 174 height 174
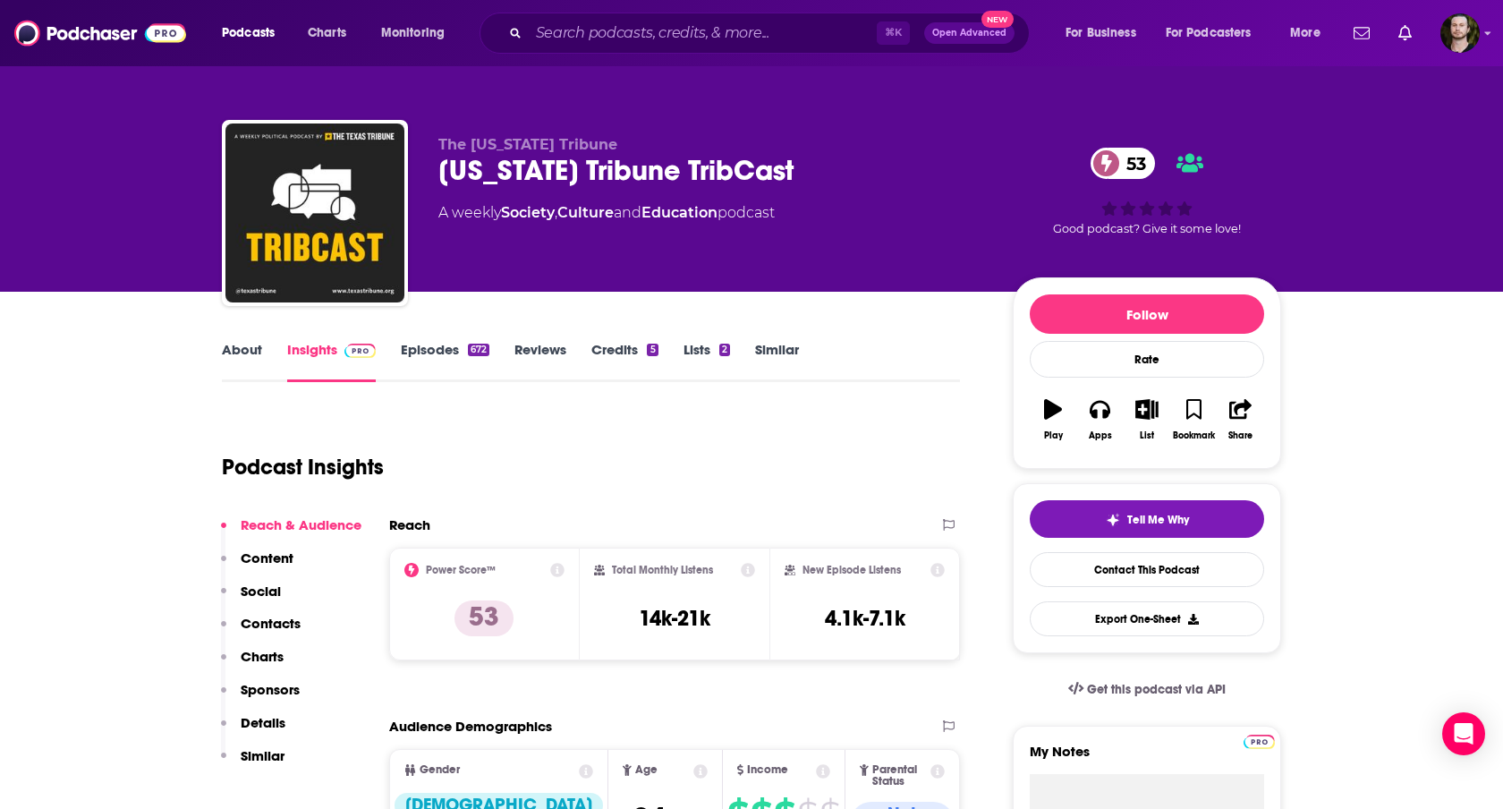
scroll to position [2, 0]
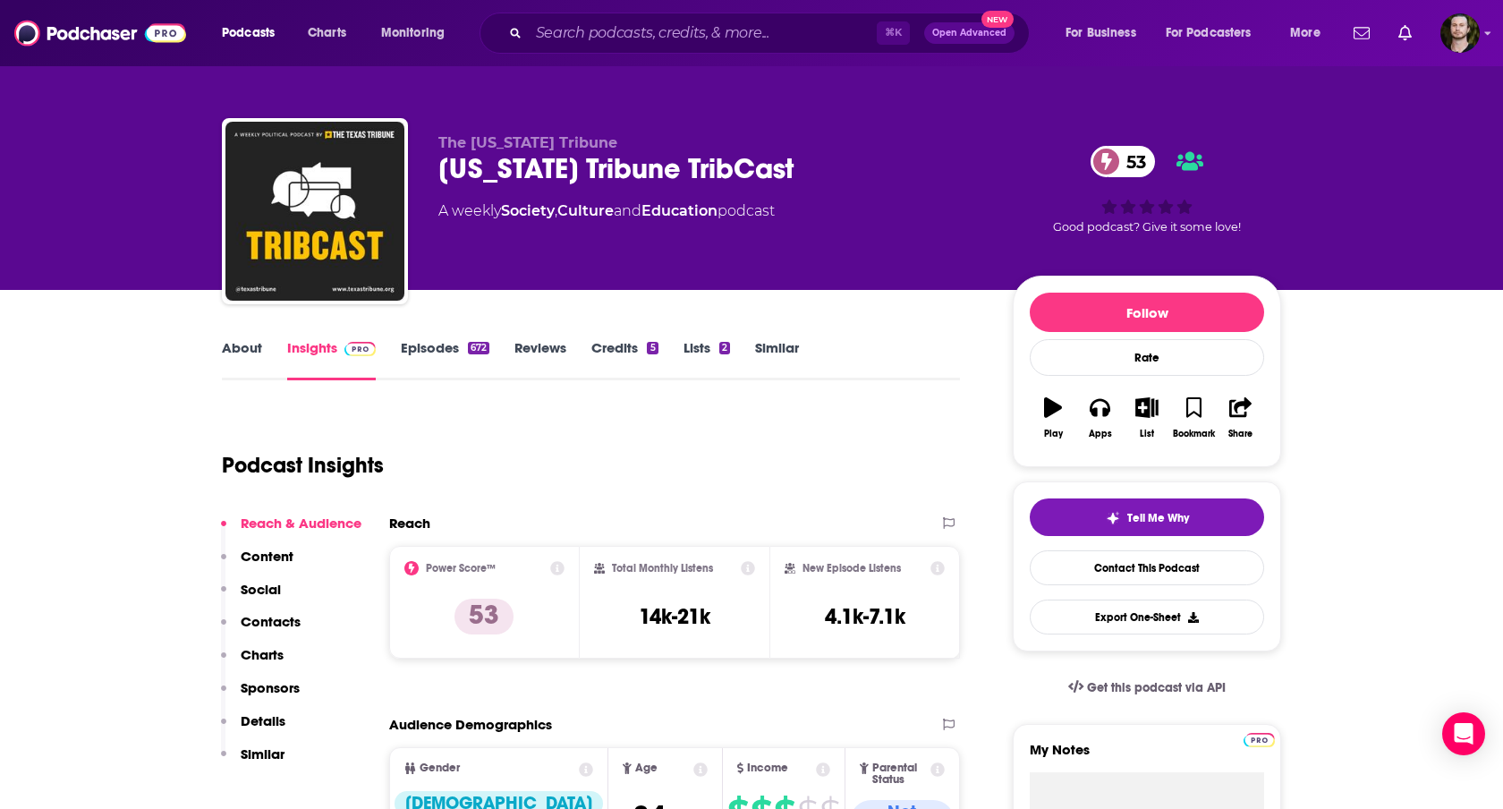
click at [243, 344] on link "About" at bounding box center [242, 359] width 40 height 41
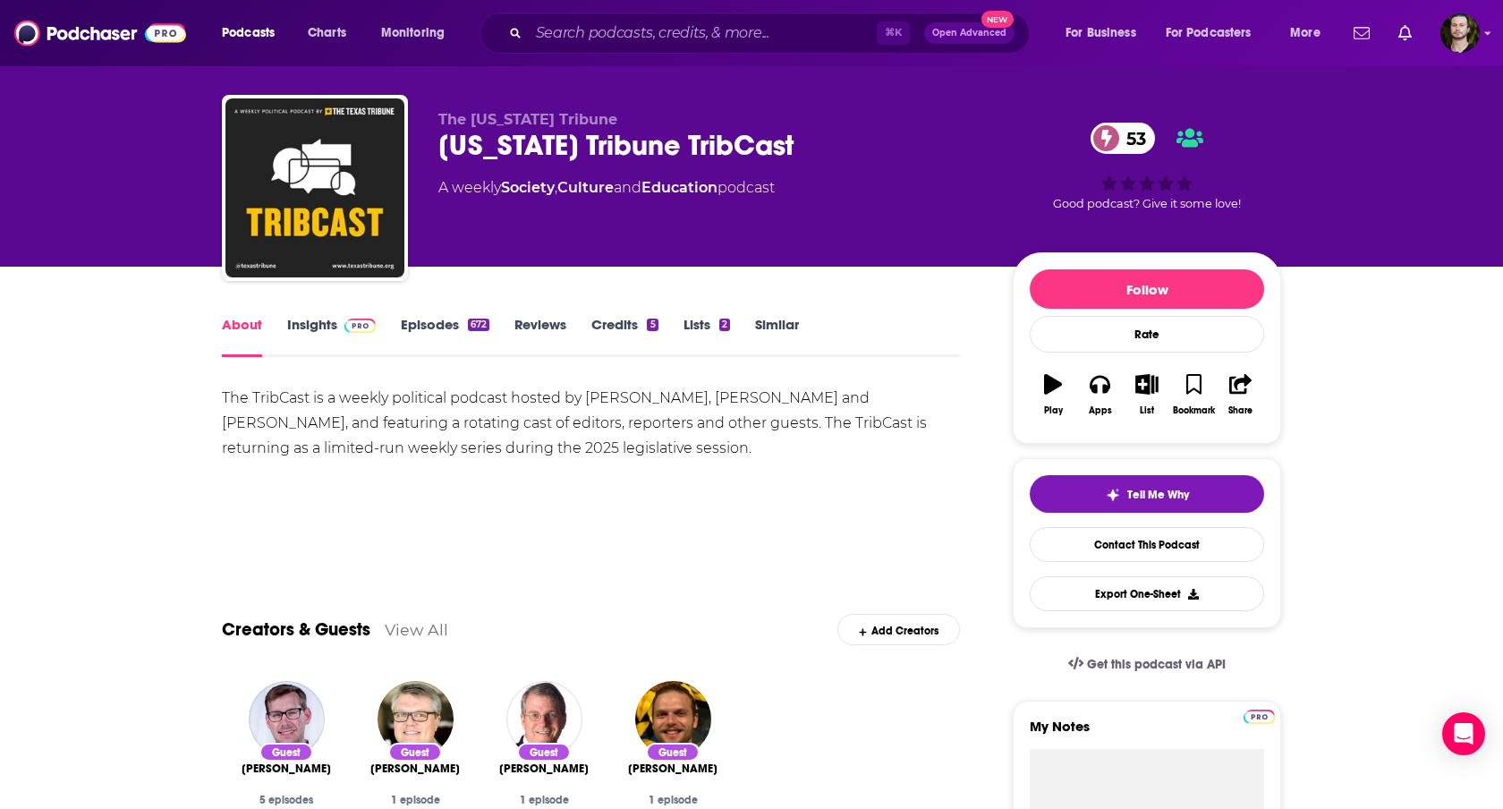
scroll to position [26, 0]
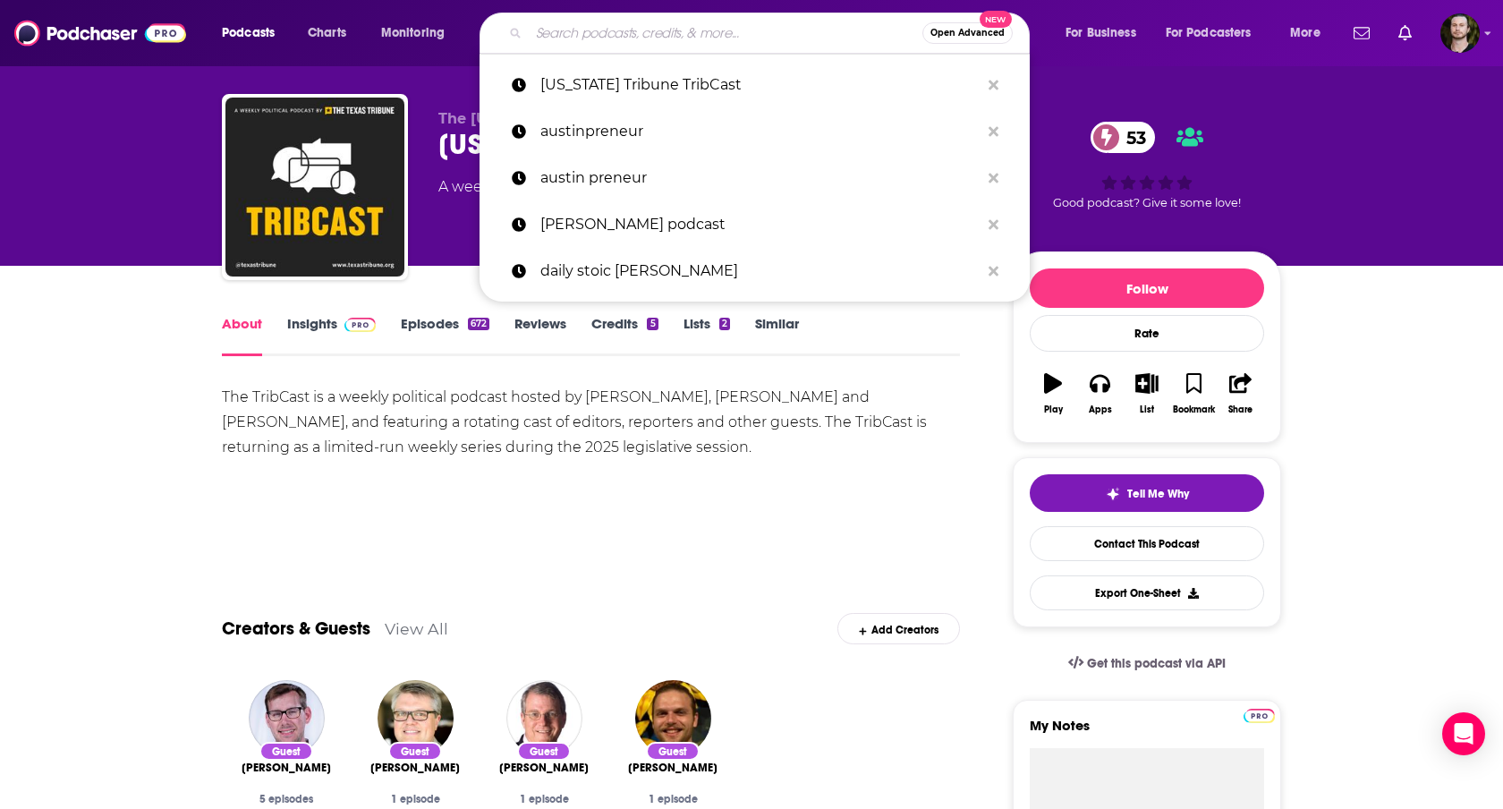
click at [689, 32] on input "Search podcasts, credits, & more..." at bounding box center [726, 33] width 394 height 29
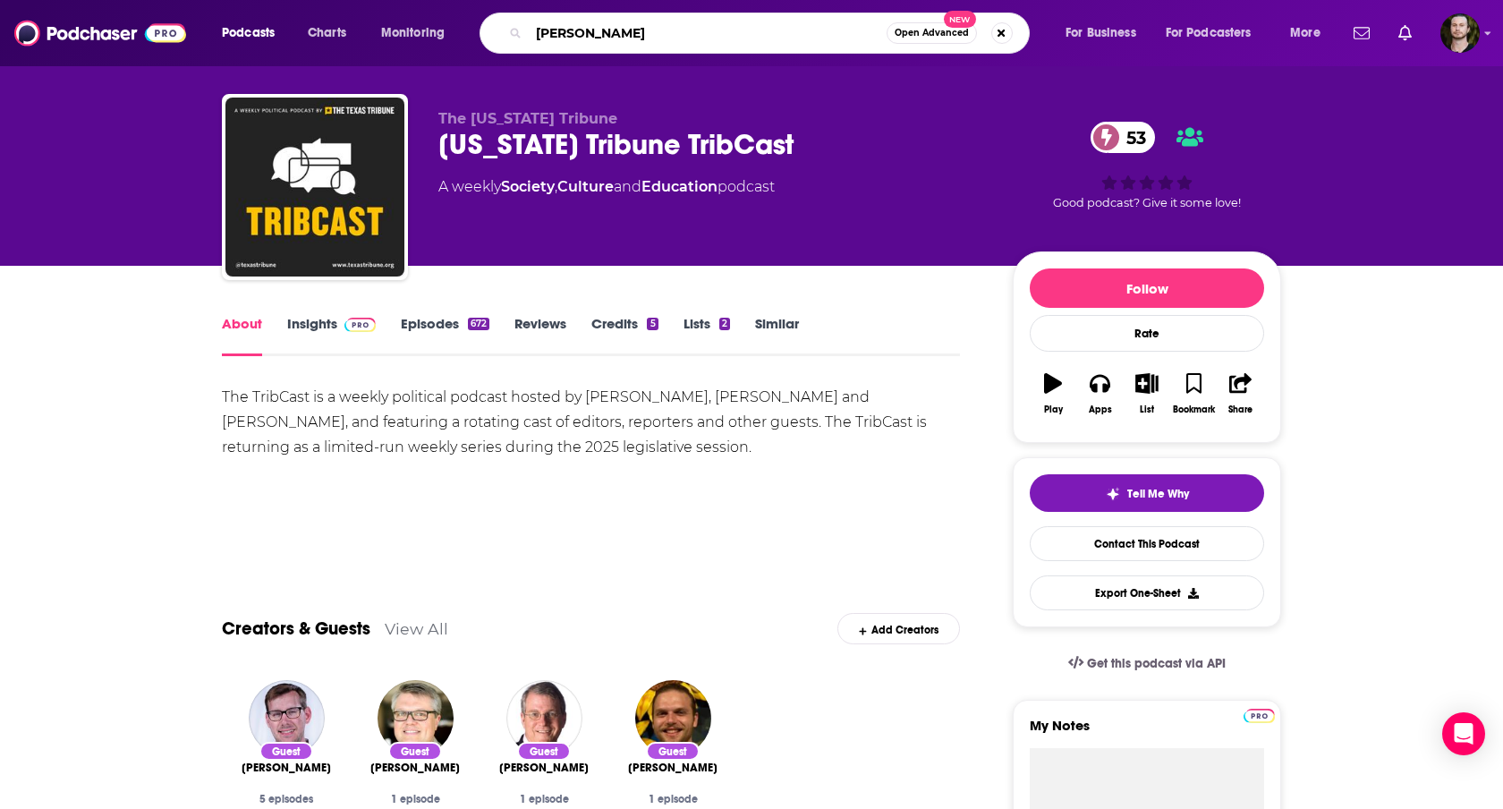
type input "[PERSON_NAME]"
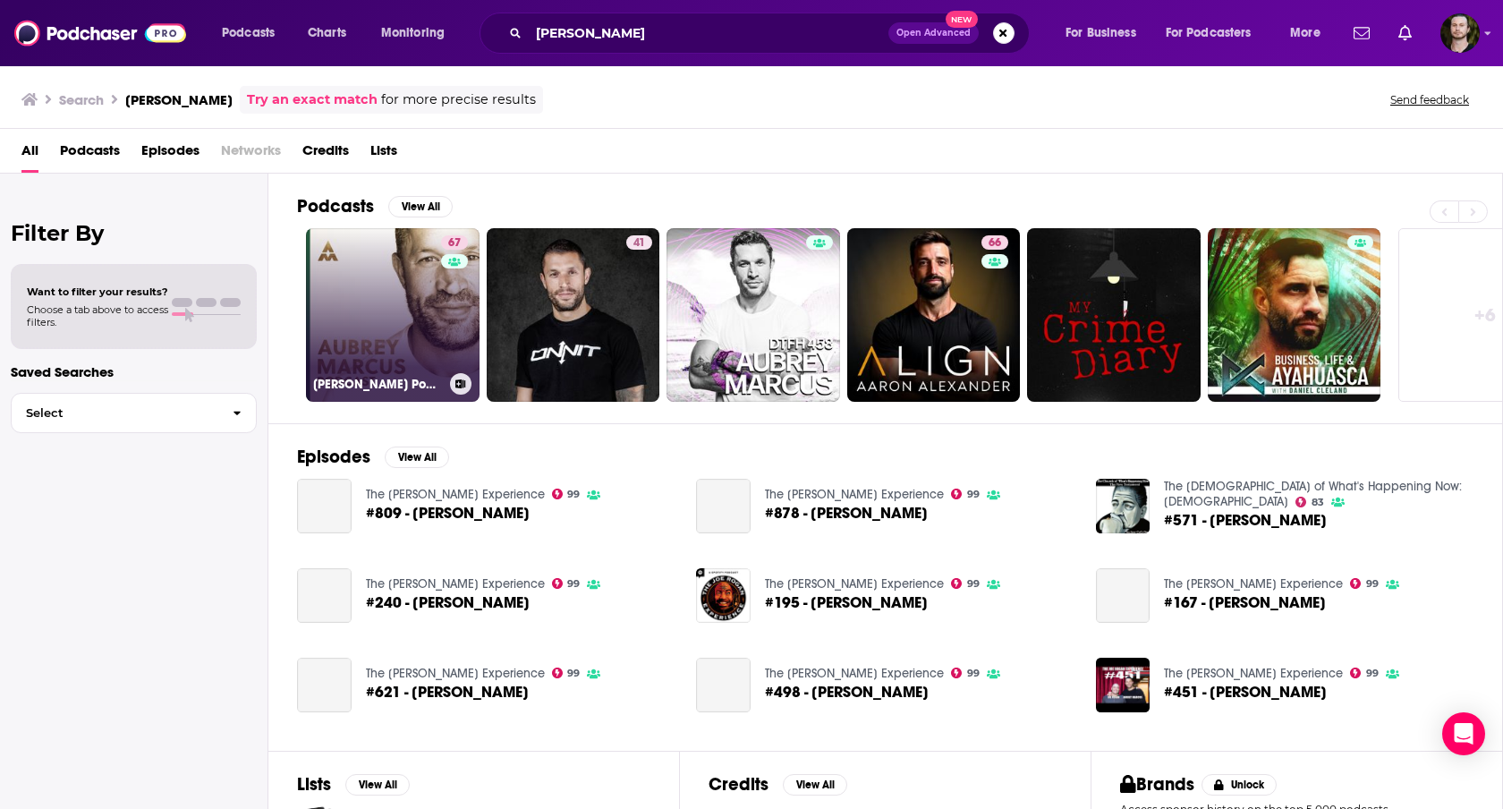
click at [400, 345] on link "67 [PERSON_NAME] Podcast" at bounding box center [393, 315] width 174 height 174
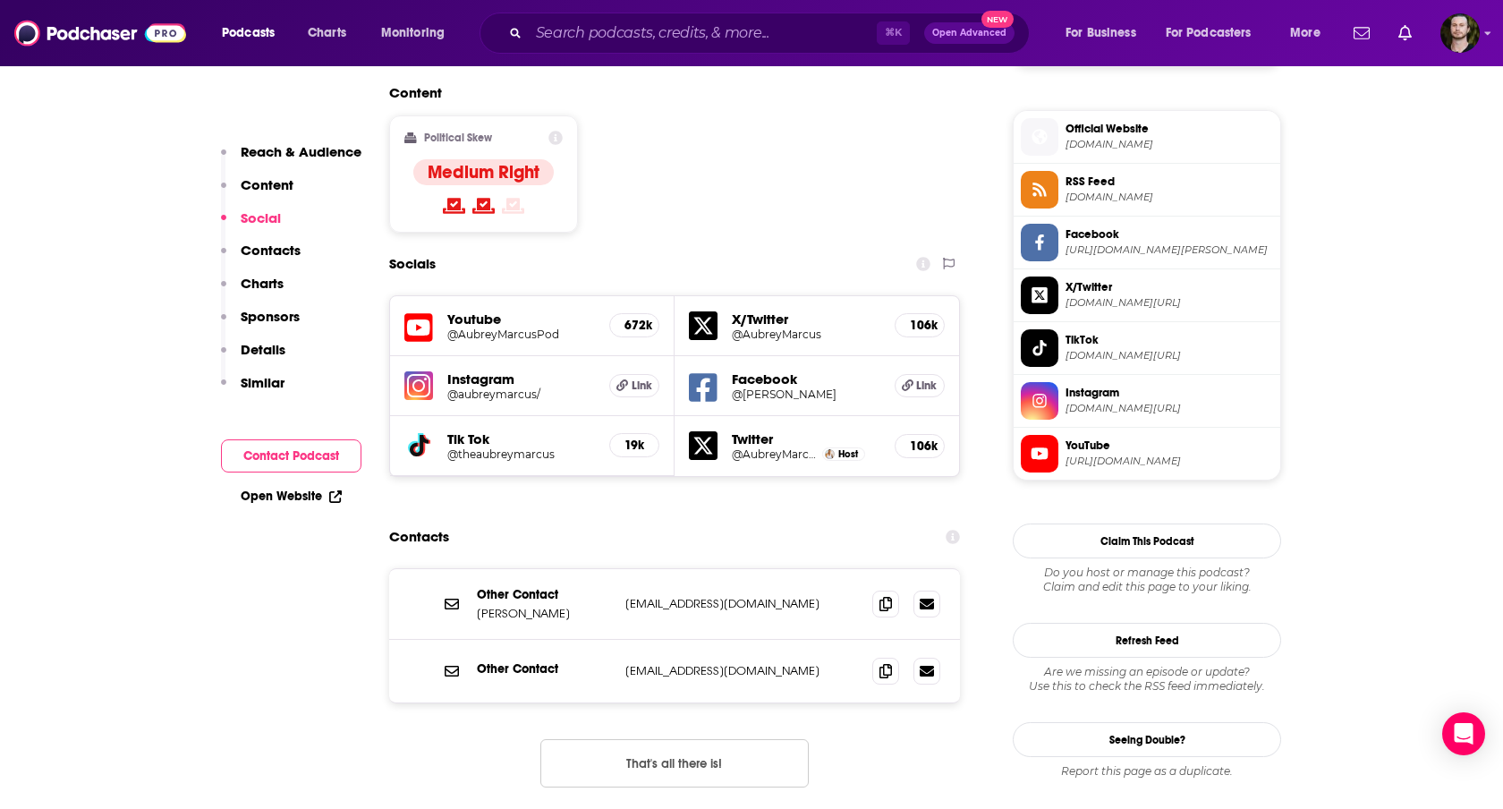
scroll to position [1409, 0]
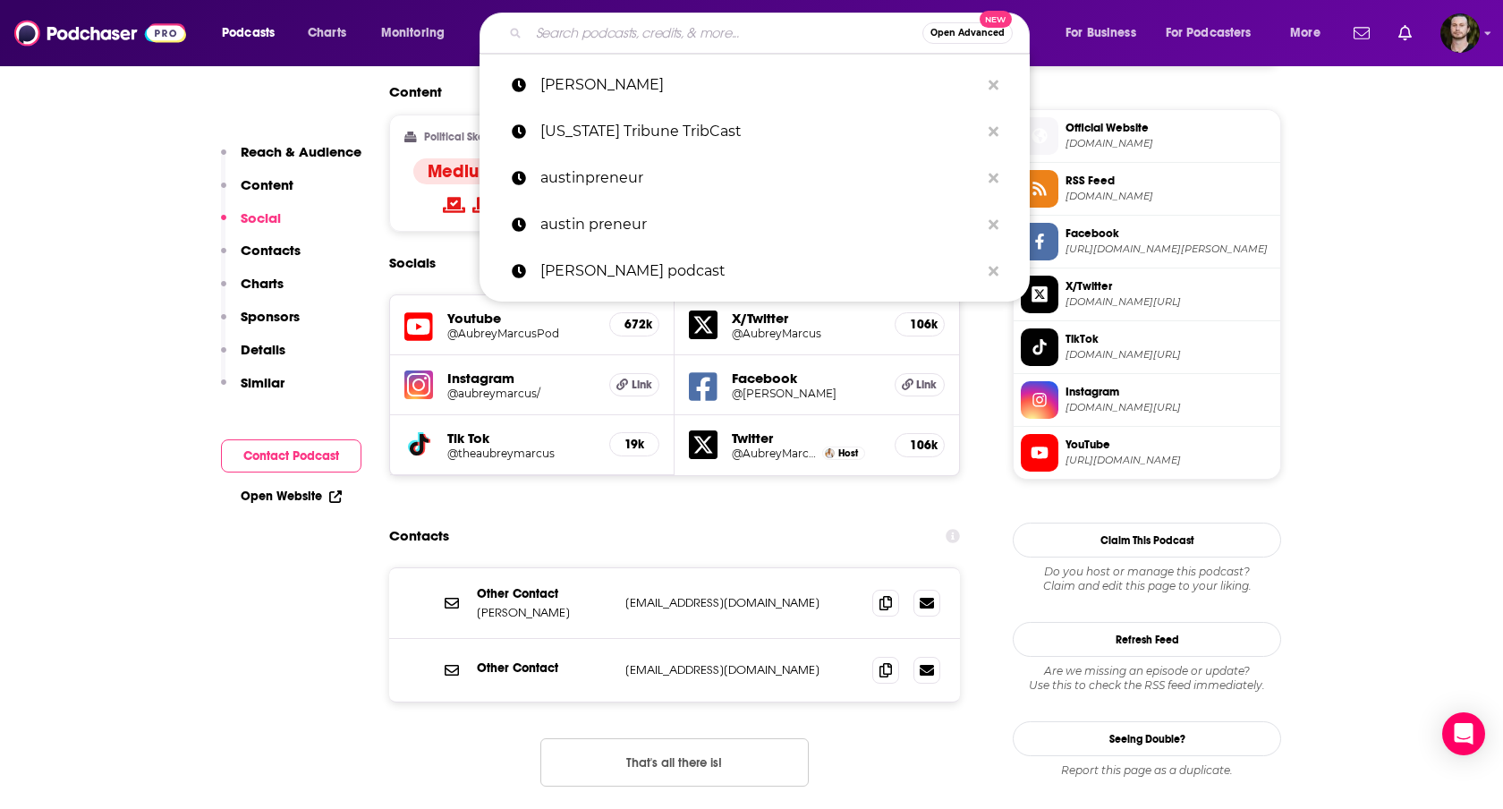
click at [588, 38] on input "Search podcasts, credits, & more..." at bounding box center [726, 33] width 394 height 29
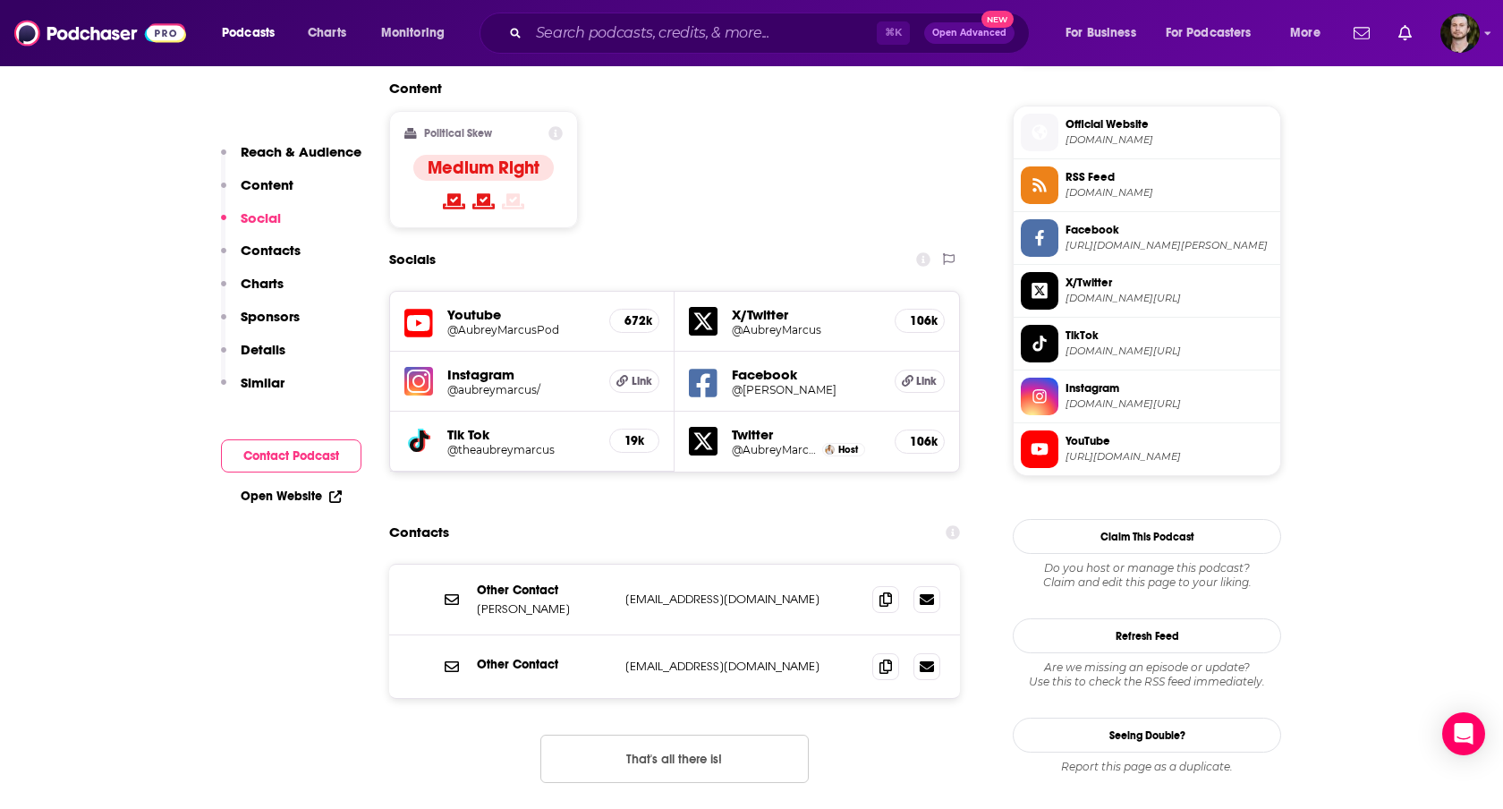
scroll to position [1420, 0]
